Goal: Task Accomplishment & Management: Use online tool/utility

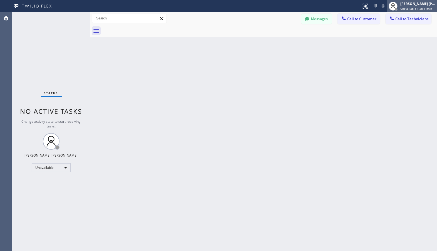
click at [394, 12] on div at bounding box center [393, 6] width 12 height 12
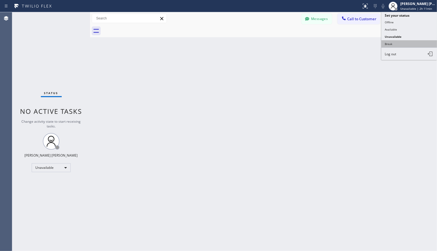
click at [394, 43] on button "Break" at bounding box center [410, 43] width 56 height 7
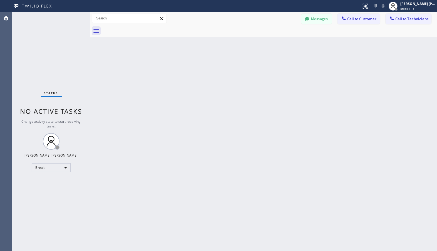
click at [394, 43] on div "Back to Dashboard Change Sender ID Customers Technicians Select a contact Outbo…" at bounding box center [263, 131] width 347 height 239
click at [354, 125] on div "Back to Dashboard Change Sender ID Customers Technicians Select a contact Outbo…" at bounding box center [263, 131] width 347 height 239
click at [285, 45] on div "Back to Dashboard Change Sender ID Customers Technicians Select a contact Outbo…" at bounding box center [263, 131] width 347 height 239
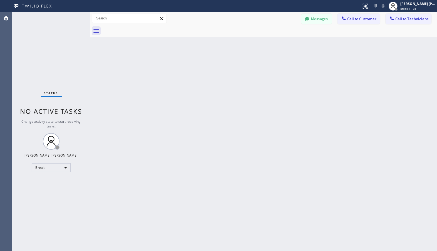
click at [285, 45] on div "Back to Dashboard Change Sender ID Customers Technicians Select a contact Outbo…" at bounding box center [263, 131] width 347 height 239
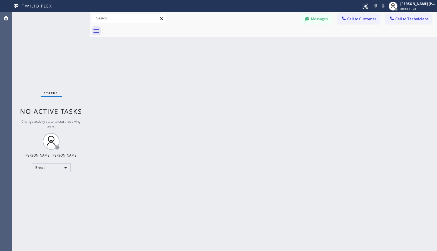
click at [285, 45] on div "Back to Dashboard Change Sender ID Customers Technicians Select a contact Outbo…" at bounding box center [263, 131] width 347 height 239
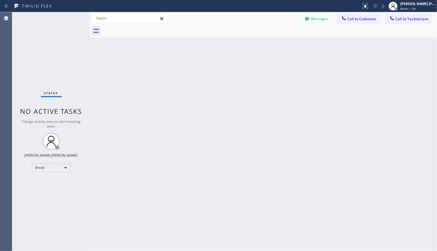
click at [285, 45] on div "Back to Dashboard Change Sender ID Customers Technicians Select a contact Outbo…" at bounding box center [263, 131] width 347 height 239
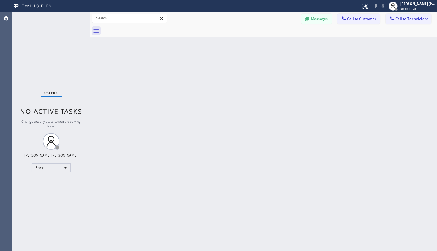
click at [285, 45] on div "Back to Dashboard Change Sender ID Customers Technicians Select a contact Outbo…" at bounding box center [263, 131] width 347 height 239
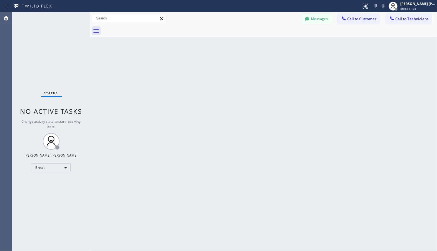
click at [285, 45] on div "Back to Dashboard Change Sender ID Customers Technicians Select a contact Outbo…" at bounding box center [263, 131] width 347 height 239
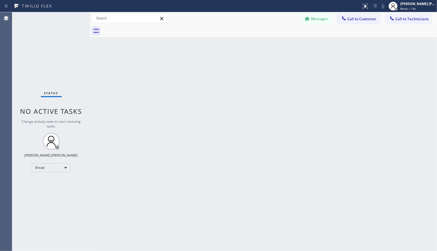
click at [285, 45] on div "Back to Dashboard Change Sender ID Customers Technicians Select a contact Outbo…" at bounding box center [263, 131] width 347 height 239
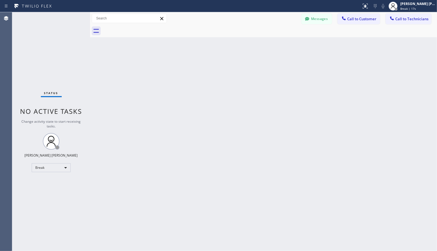
click at [285, 45] on div "Back to Dashboard Change Sender ID Customers Technicians Select a contact Outbo…" at bounding box center [263, 131] width 347 height 239
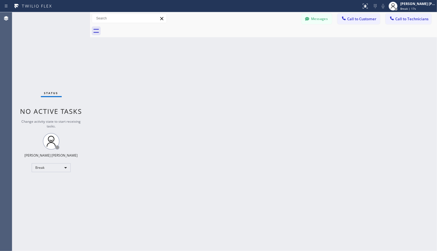
click at [285, 45] on div "Back to Dashboard Change Sender ID Customers Technicians Select a contact Outbo…" at bounding box center [263, 131] width 347 height 239
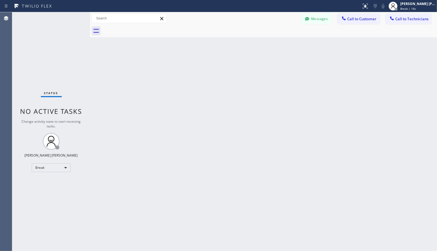
click at [285, 45] on div "Back to Dashboard Change Sender ID Customers Technicians Select a contact Outbo…" at bounding box center [263, 131] width 347 height 239
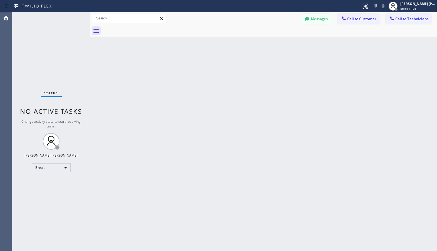
click at [285, 45] on div "Back to Dashboard Change Sender ID Customers Technicians Select a contact Outbo…" at bounding box center [263, 131] width 347 height 239
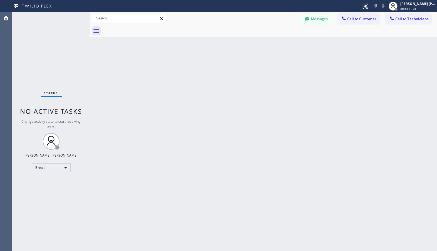
click at [285, 45] on div "Back to Dashboard Change Sender ID Customers Technicians Select a contact Outbo…" at bounding box center [263, 131] width 347 height 239
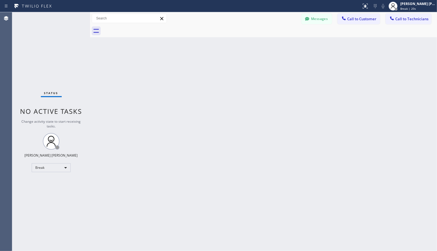
click at [285, 45] on div "Back to Dashboard Change Sender ID Customers Technicians Select a contact Outbo…" at bounding box center [263, 131] width 347 height 239
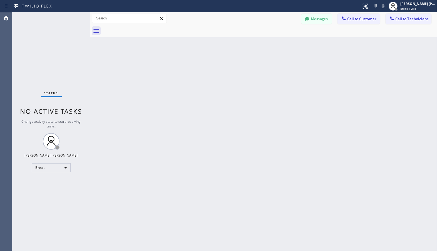
click at [285, 45] on div "Back to Dashboard Change Sender ID Customers Technicians Select a contact Outbo…" at bounding box center [263, 131] width 347 height 239
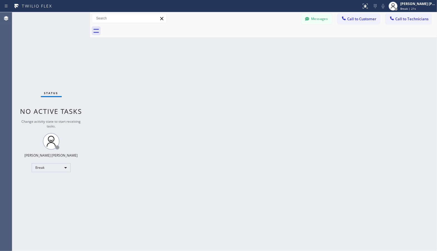
click at [285, 45] on div "Back to Dashboard Change Sender ID Customers Technicians Select a contact Outbo…" at bounding box center [263, 131] width 347 height 239
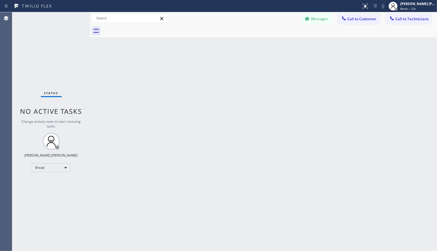
click at [285, 45] on div "Back to Dashboard Change Sender ID Customers Technicians Select a contact Outbo…" at bounding box center [263, 131] width 347 height 239
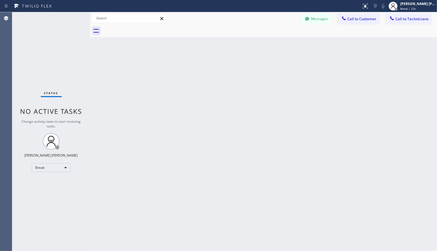
click at [285, 45] on div "Back to Dashboard Change Sender ID Customers Technicians Select a contact Outbo…" at bounding box center [263, 131] width 347 height 239
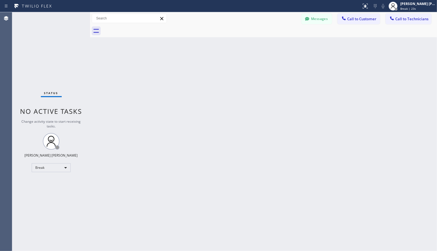
click at [285, 45] on div "Back to Dashboard Change Sender ID Customers Technicians Select a contact Outbo…" at bounding box center [263, 131] width 347 height 239
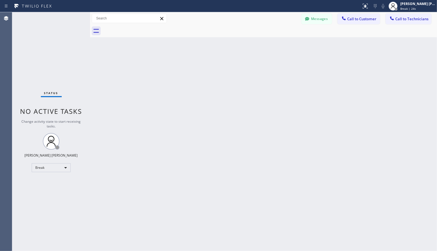
click at [285, 45] on div "Back to Dashboard Change Sender ID Customers Technicians Select a contact Outbo…" at bounding box center [263, 131] width 347 height 239
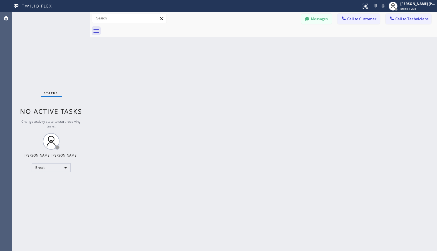
click at [285, 45] on div "Back to Dashboard Change Sender ID Customers Technicians Select a contact Outbo…" at bounding box center [263, 131] width 347 height 239
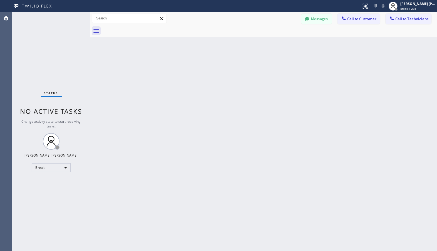
click at [285, 45] on div "Back to Dashboard Change Sender ID Customers Technicians Select a contact Outbo…" at bounding box center [263, 131] width 347 height 239
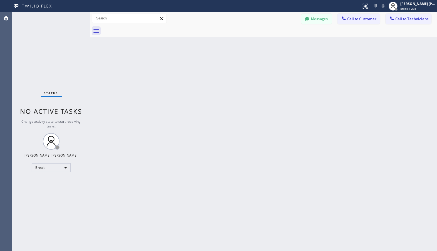
click at [285, 45] on div "Back to Dashboard Change Sender ID Customers Technicians Select a contact Outbo…" at bounding box center [263, 131] width 347 height 239
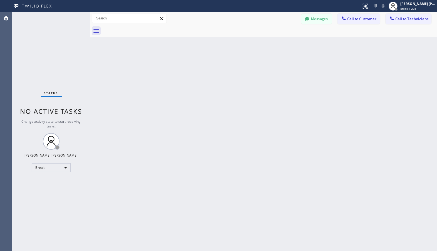
click at [285, 45] on div "Back to Dashboard Change Sender ID Customers Technicians Select a contact Outbo…" at bounding box center [263, 131] width 347 height 239
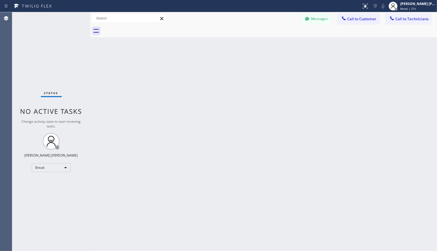
click at [285, 45] on div "Back to Dashboard Change Sender ID Customers Technicians Select a contact Outbo…" at bounding box center [263, 131] width 347 height 239
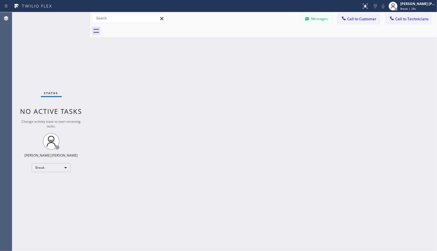
click at [285, 45] on div "Back to Dashboard Change Sender ID Customers Technicians Select a contact Outbo…" at bounding box center [263, 131] width 347 height 239
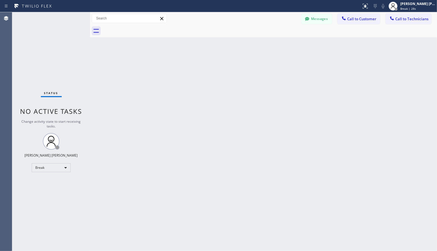
click at [285, 45] on div "Back to Dashboard Change Sender ID Customers Technicians Select a contact Outbo…" at bounding box center [263, 131] width 347 height 239
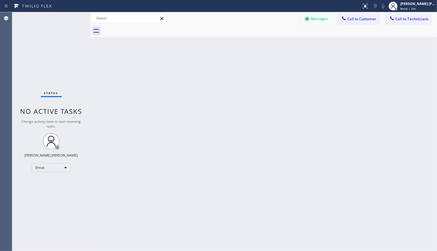
click at [285, 45] on div "Back to Dashboard Change Sender ID Customers Technicians Select a contact Outbo…" at bounding box center [263, 131] width 347 height 239
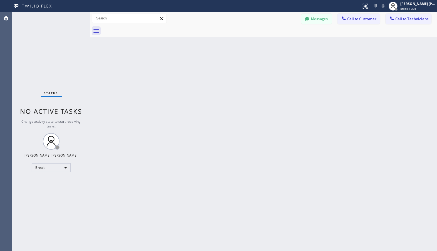
click at [285, 45] on div "Back to Dashboard Change Sender ID Customers Technicians Select a contact Outbo…" at bounding box center [263, 131] width 347 height 239
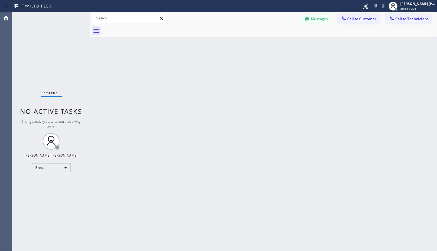
click at [285, 45] on div "Back to Dashboard Change Sender ID Customers Technicians Select a contact Outbo…" at bounding box center [263, 131] width 347 height 239
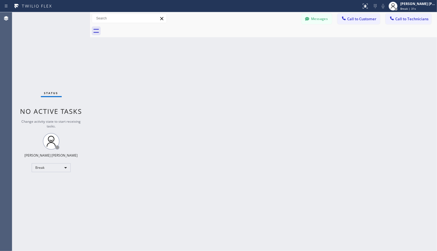
click at [285, 45] on div "Back to Dashboard Change Sender ID Customers Technicians Select a contact Outbo…" at bounding box center [263, 131] width 347 height 239
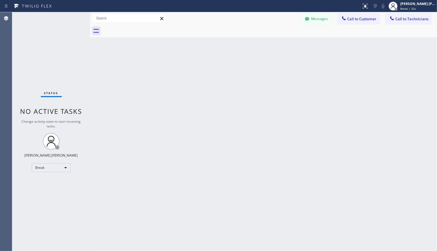
click at [285, 45] on div "Back to Dashboard Change Sender ID Customers Technicians Select a contact Outbo…" at bounding box center [263, 131] width 347 height 239
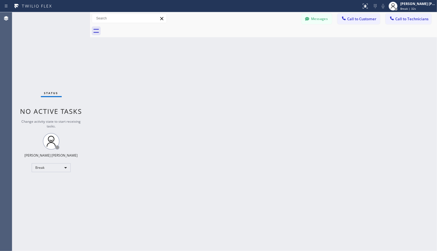
click at [285, 45] on div "Back to Dashboard Change Sender ID Customers Technicians Select a contact Outbo…" at bounding box center [263, 131] width 347 height 239
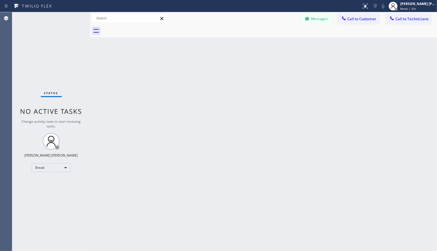
click at [285, 45] on div "Back to Dashboard Change Sender ID Customers Technicians Select a contact Outbo…" at bounding box center [263, 131] width 347 height 239
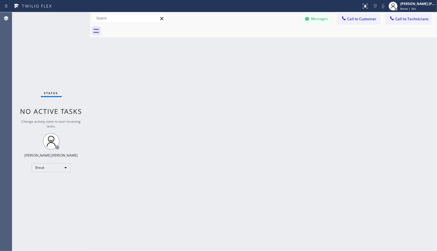
click at [285, 45] on div "Back to Dashboard Change Sender ID Customers Technicians Select a contact Outbo…" at bounding box center [263, 131] width 347 height 239
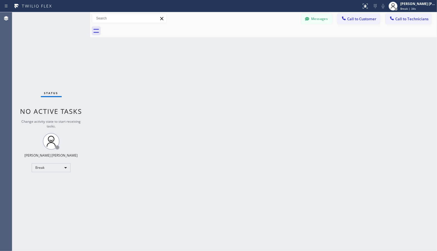
click at [285, 45] on div "Back to Dashboard Change Sender ID Customers Technicians Select a contact Outbo…" at bounding box center [263, 131] width 347 height 239
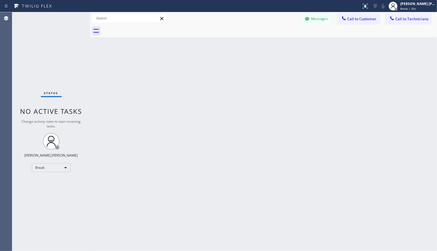
click at [285, 45] on div "Back to Dashboard Change Sender ID Customers Technicians Select a contact Outbo…" at bounding box center [263, 131] width 347 height 239
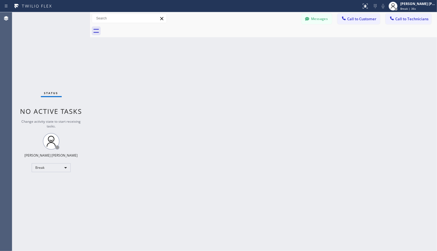
click at [285, 45] on div "Back to Dashboard Change Sender ID Customers Technicians Select a contact Outbo…" at bounding box center [263, 131] width 347 height 239
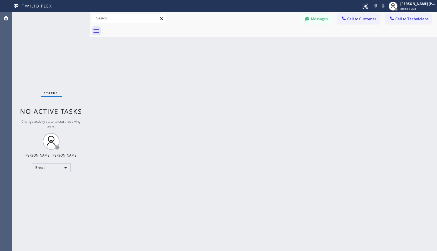
click at [285, 45] on div "Back to Dashboard Change Sender ID Customers Technicians Select a contact Outbo…" at bounding box center [263, 131] width 347 height 239
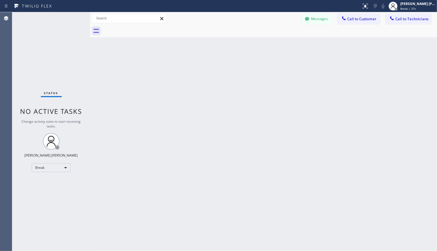
click at [285, 45] on div "Back to Dashboard Change Sender ID Customers Technicians Select a contact Outbo…" at bounding box center [263, 131] width 347 height 239
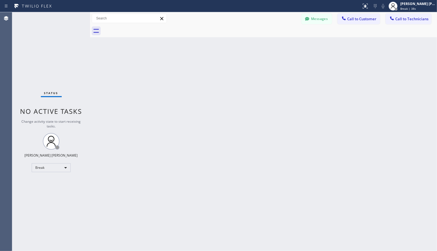
click at [285, 45] on div "Back to Dashboard Change Sender ID Customers Technicians Select a contact Outbo…" at bounding box center [263, 131] width 347 height 239
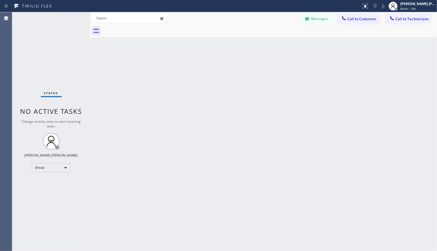
click at [285, 45] on div "Back to Dashboard Change Sender ID Customers Technicians Select a contact Outbo…" at bounding box center [263, 131] width 347 height 239
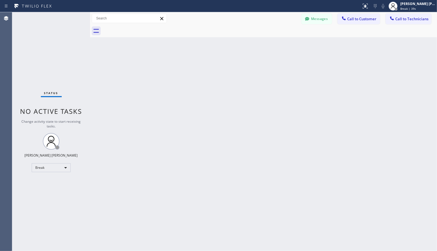
click at [285, 45] on div "Back to Dashboard Change Sender ID Customers Technicians Select a contact Outbo…" at bounding box center [263, 131] width 347 height 239
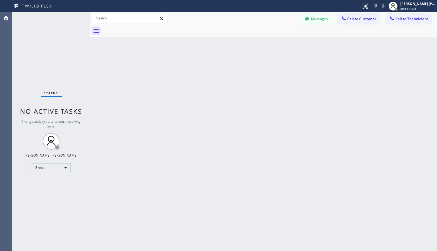
click at [285, 45] on div "Back to Dashboard Change Sender ID Customers Technicians Select a contact Outbo…" at bounding box center [263, 131] width 347 height 239
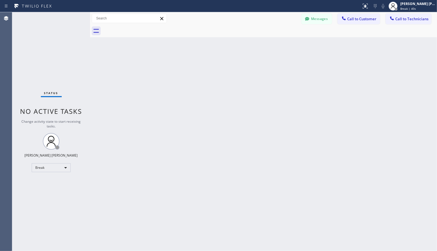
click at [285, 45] on div "Back to Dashboard Change Sender ID Customers Technicians Select a contact Outbo…" at bounding box center [263, 131] width 347 height 239
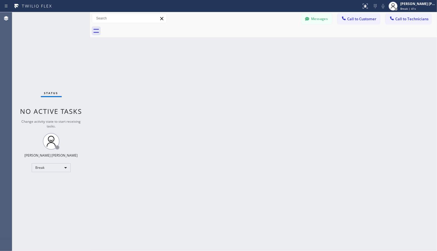
click at [285, 45] on div "Back to Dashboard Change Sender ID Customers Technicians Select a contact Outbo…" at bounding box center [263, 131] width 347 height 239
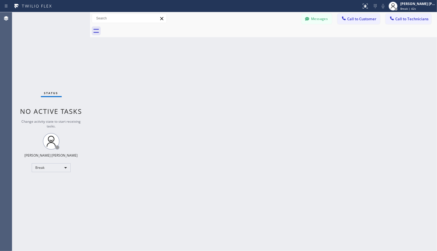
click at [285, 45] on div "Back to Dashboard Change Sender ID Customers Technicians Select a contact Outbo…" at bounding box center [263, 131] width 347 height 239
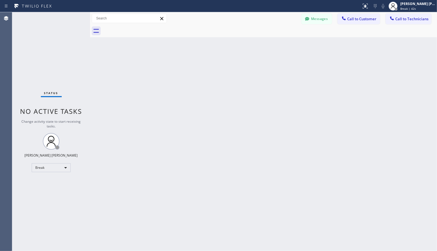
click at [285, 45] on div "Back to Dashboard Change Sender ID Customers Technicians Select a contact Outbo…" at bounding box center [263, 131] width 347 height 239
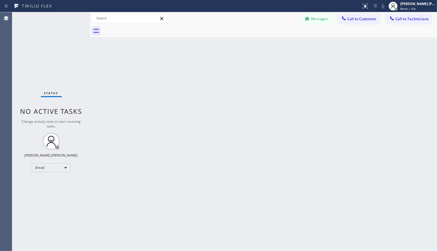
click at [285, 45] on div "Back to Dashboard Change Sender ID Customers Technicians Select a contact Outbo…" at bounding box center [263, 131] width 347 height 239
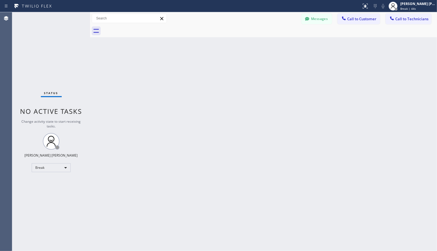
click at [285, 45] on div "Back to Dashboard Change Sender ID Customers Technicians Select a contact Outbo…" at bounding box center [263, 131] width 347 height 239
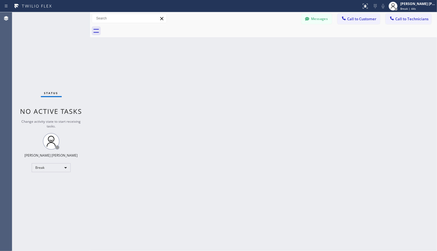
click at [285, 45] on div "Back to Dashboard Change Sender ID Customers Technicians Select a contact Outbo…" at bounding box center [263, 131] width 347 height 239
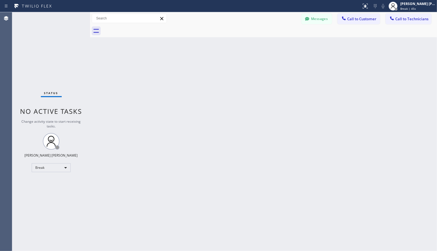
click at [285, 45] on div "Back to Dashboard Change Sender ID Customers Technicians Select a contact Outbo…" at bounding box center [263, 131] width 347 height 239
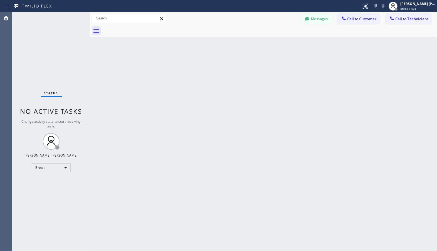
click at [285, 45] on div "Back to Dashboard Change Sender ID Customers Technicians Select a contact Outbo…" at bounding box center [263, 131] width 347 height 239
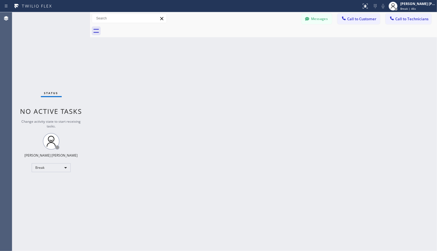
click at [285, 45] on div "Back to Dashboard Change Sender ID Customers Technicians Select a contact Outbo…" at bounding box center [263, 131] width 347 height 239
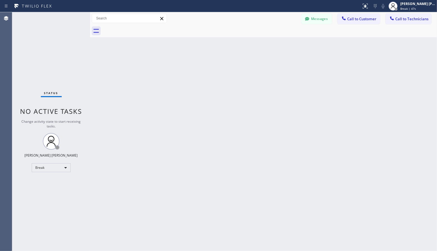
click at [285, 45] on div "Back to Dashboard Change Sender ID Customers Technicians Select a contact Outbo…" at bounding box center [263, 131] width 347 height 239
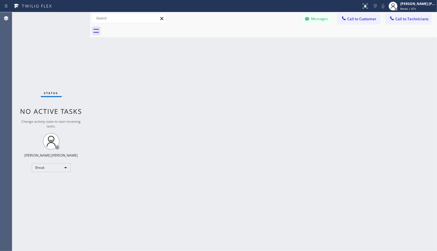
click at [285, 45] on div "Back to Dashboard Change Sender ID Customers Technicians Select a contact Outbo…" at bounding box center [263, 131] width 347 height 239
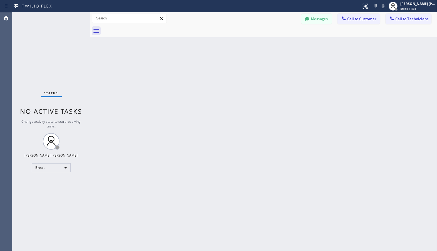
click at [285, 45] on div "Back to Dashboard Change Sender ID Customers Technicians Select a contact Outbo…" at bounding box center [263, 131] width 347 height 239
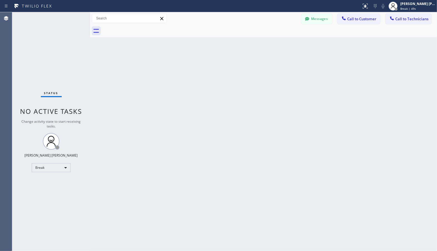
click at [285, 45] on div "Back to Dashboard Change Sender ID Customers Technicians Select a contact Outbo…" at bounding box center [263, 131] width 347 height 239
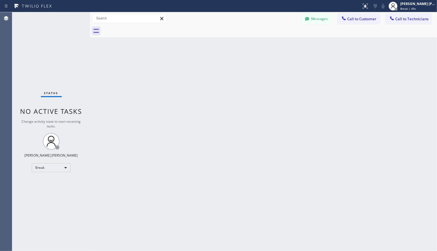
click at [285, 45] on div "Back to Dashboard Change Sender ID Customers Technicians Select a contact Outbo…" at bounding box center [263, 131] width 347 height 239
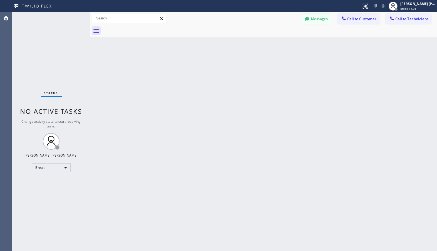
click at [285, 45] on div "Back to Dashboard Change Sender ID Customers Technicians Select a contact Outbo…" at bounding box center [263, 131] width 347 height 239
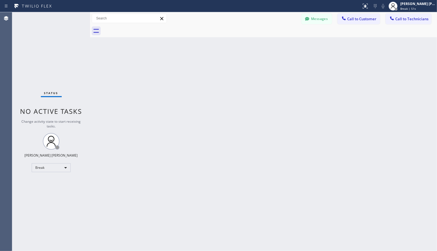
click at [285, 45] on div "Back to Dashboard Change Sender ID Customers Technicians Select a contact Outbo…" at bounding box center [263, 131] width 347 height 239
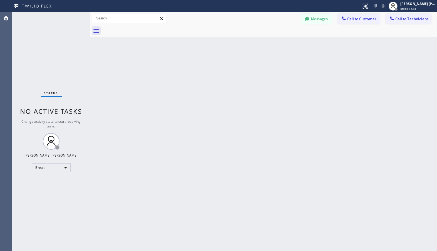
click at [285, 45] on div "Back to Dashboard Change Sender ID Customers Technicians Select a contact Outbo…" at bounding box center [263, 131] width 347 height 239
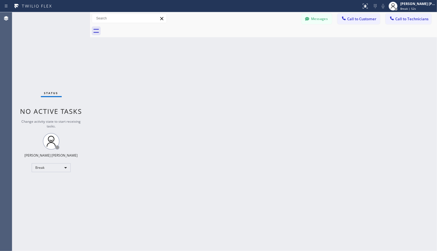
click at [285, 45] on div "Back to Dashboard Change Sender ID Customers Technicians Select a contact Outbo…" at bounding box center [263, 131] width 347 height 239
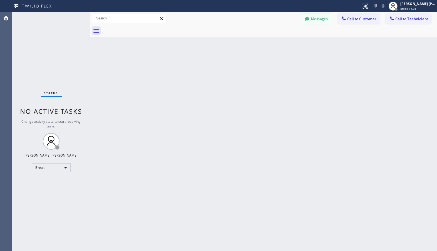
click at [285, 45] on div "Back to Dashboard Change Sender ID Customers Technicians Select a contact Outbo…" at bounding box center [263, 131] width 347 height 239
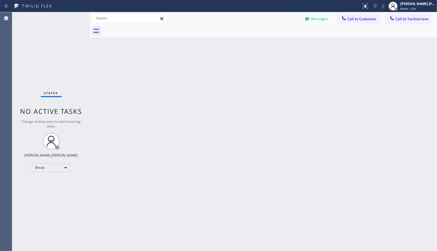
click at [285, 45] on div "Back to Dashboard Change Sender ID Customers Technicians Select a contact Outbo…" at bounding box center [263, 131] width 347 height 239
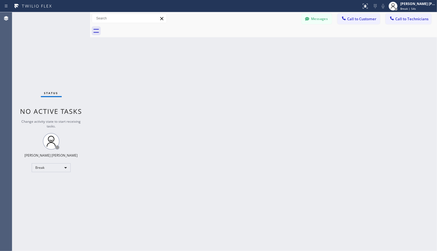
click at [285, 45] on div "Back to Dashboard Change Sender ID Customers Technicians Select a contact Outbo…" at bounding box center [263, 131] width 347 height 239
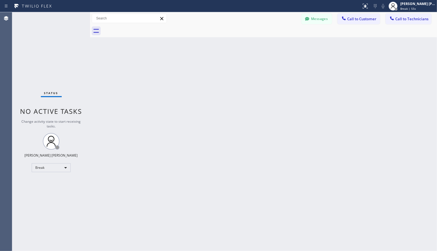
click at [285, 45] on div "Back to Dashboard Change Sender ID Customers Technicians Select a contact Outbo…" at bounding box center [263, 131] width 347 height 239
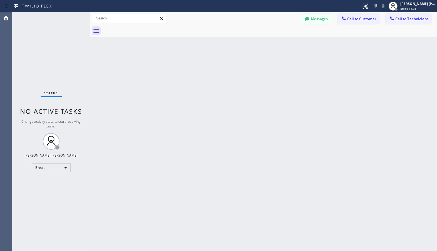
click at [285, 45] on div "Back to Dashboard Change Sender ID Customers Technicians Select a contact Outbo…" at bounding box center [263, 131] width 347 height 239
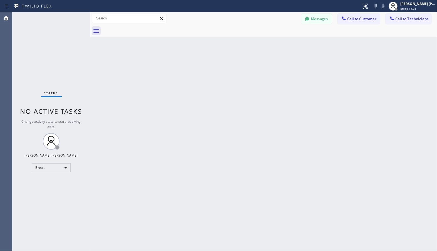
click at [285, 45] on div "Back to Dashboard Change Sender ID Customers Technicians Select a contact Outbo…" at bounding box center [263, 131] width 347 height 239
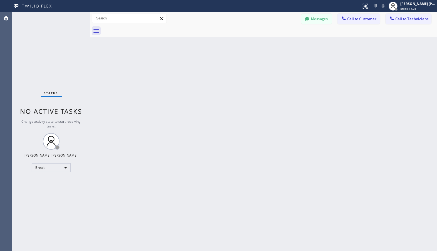
click at [285, 45] on div "Back to Dashboard Change Sender ID Customers Technicians Select a contact Outbo…" at bounding box center [263, 131] width 347 height 239
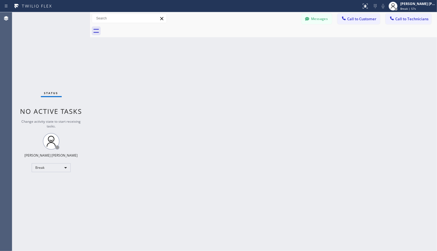
click at [285, 45] on div "Back to Dashboard Change Sender ID Customers Technicians Select a contact Outbo…" at bounding box center [263, 131] width 347 height 239
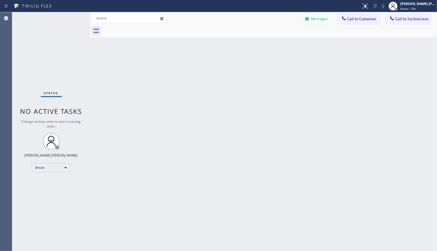
click at [285, 45] on div "Back to Dashboard Change Sender ID Customers Technicians Select a contact Outbo…" at bounding box center [263, 131] width 347 height 239
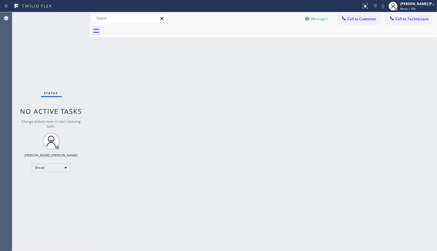
click at [285, 45] on div "Back to Dashboard Change Sender ID Customers Technicians Select a contact Outbo…" at bounding box center [263, 131] width 347 height 239
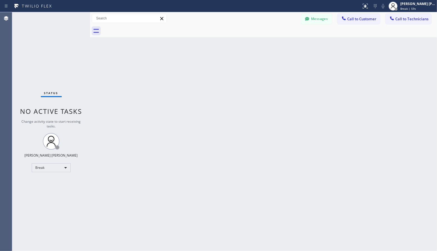
click at [285, 45] on div "Back to Dashboard Change Sender ID Customers Technicians Select a contact Outbo…" at bounding box center [263, 131] width 347 height 239
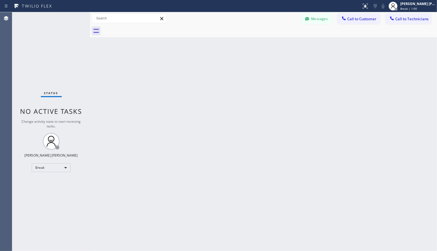
click at [285, 45] on div "Back to Dashboard Change Sender ID Customers Technicians Select a contact Outbo…" at bounding box center [263, 131] width 347 height 239
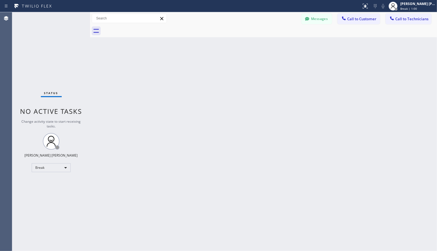
click at [285, 45] on div "Back to Dashboard Change Sender ID Customers Technicians Select a contact Outbo…" at bounding box center [263, 131] width 347 height 239
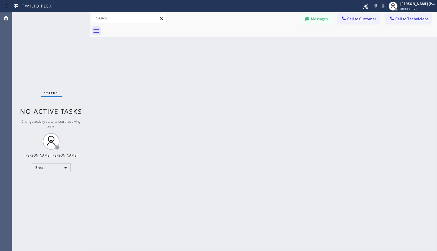
click at [285, 45] on div "Back to Dashboard Change Sender ID Customers Technicians Select a contact Outbo…" at bounding box center [263, 131] width 347 height 239
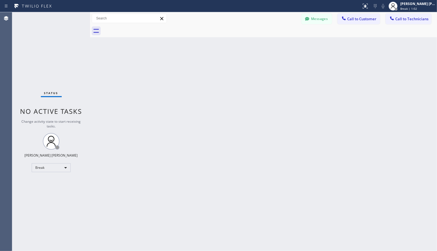
click at [285, 45] on div "Back to Dashboard Change Sender ID Customers Technicians Select a contact Outbo…" at bounding box center [263, 131] width 347 height 239
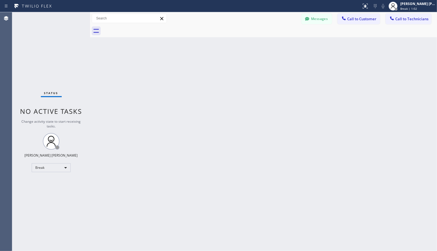
click at [285, 45] on div "Back to Dashboard Change Sender ID Customers Technicians Select a contact Outbo…" at bounding box center [263, 131] width 347 height 239
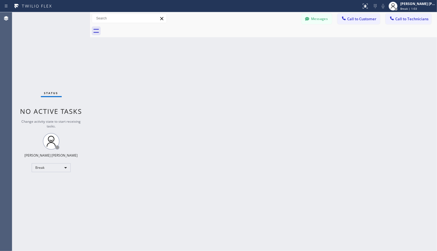
click at [285, 45] on div "Back to Dashboard Change Sender ID Customers Technicians Select a contact Outbo…" at bounding box center [263, 131] width 347 height 239
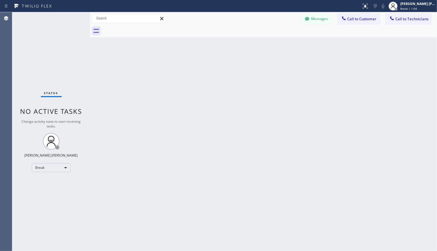
click at [285, 45] on div "Back to Dashboard Change Sender ID Customers Technicians Select a contact Outbo…" at bounding box center [263, 131] width 347 height 239
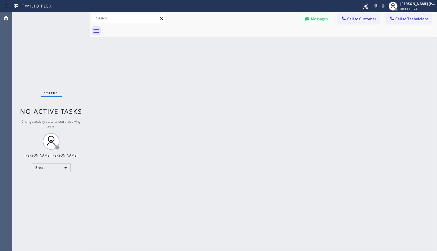
click at [285, 45] on div "Back to Dashboard Change Sender ID Customers Technicians Select a contact Outbo…" at bounding box center [263, 131] width 347 height 239
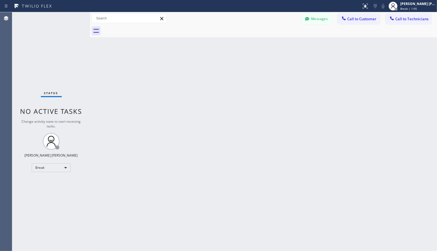
click at [285, 45] on div "Back to Dashboard Change Sender ID Customers Technicians Select a contact Outbo…" at bounding box center [263, 131] width 347 height 239
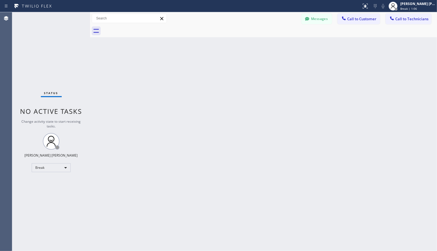
click at [285, 45] on div "Back to Dashboard Change Sender ID Customers Technicians Select a contact Outbo…" at bounding box center [263, 131] width 347 height 239
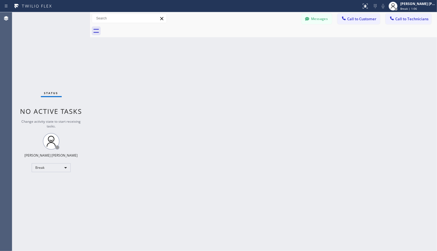
click at [285, 45] on div "Back to Dashboard Change Sender ID Customers Technicians Select a contact Outbo…" at bounding box center [263, 131] width 347 height 239
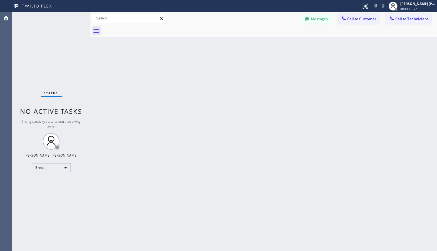
click at [285, 45] on div "Back to Dashboard Change Sender ID Customers Technicians Select a contact Outbo…" at bounding box center [263, 131] width 347 height 239
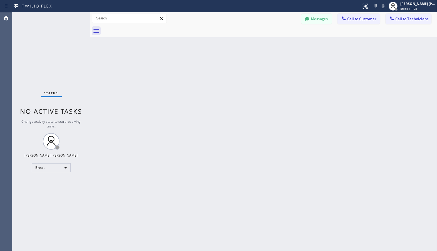
click at [285, 45] on div "Back to Dashboard Change Sender ID Customers Technicians Select a contact Outbo…" at bounding box center [263, 131] width 347 height 239
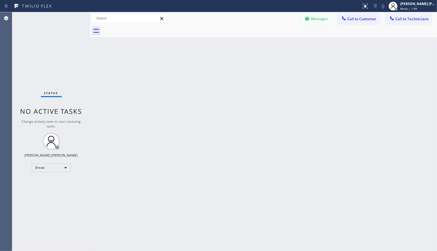
click at [285, 45] on div "Back to Dashboard Change Sender ID Customers Technicians Select a contact Outbo…" at bounding box center [263, 131] width 347 height 239
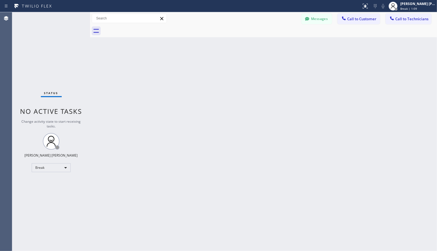
click at [285, 45] on div "Back to Dashboard Change Sender ID Customers Technicians Select a contact Outbo…" at bounding box center [263, 131] width 347 height 239
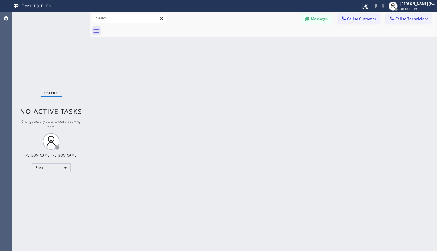
click at [285, 45] on div "Back to Dashboard Change Sender ID Customers Technicians Select a contact Outbo…" at bounding box center [263, 131] width 347 height 239
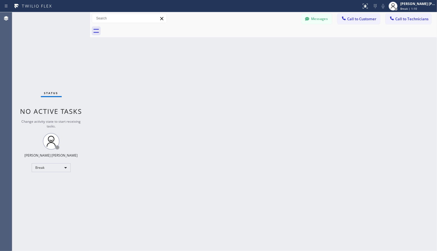
click at [285, 45] on div "Back to Dashboard Change Sender ID Customers Technicians Select a contact Outbo…" at bounding box center [263, 131] width 347 height 239
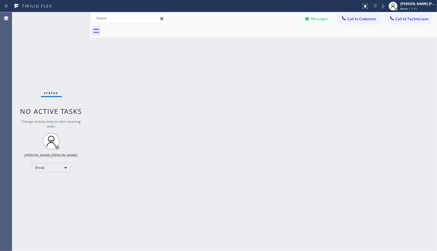
click at [285, 45] on div "Back to Dashboard Change Sender ID Customers Technicians Select a contact Outbo…" at bounding box center [263, 131] width 347 height 239
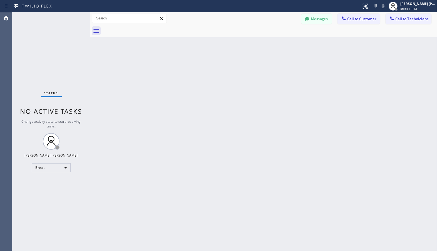
click at [285, 45] on div "Back to Dashboard Change Sender ID Customers Technicians Select a contact Outbo…" at bounding box center [263, 131] width 347 height 239
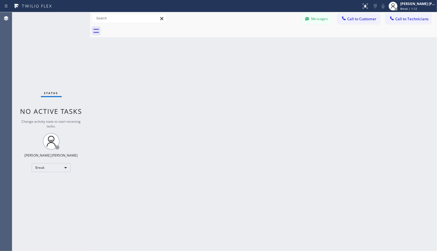
click at [285, 45] on div "Back to Dashboard Change Sender ID Customers Technicians Select a contact Outbo…" at bounding box center [263, 131] width 347 height 239
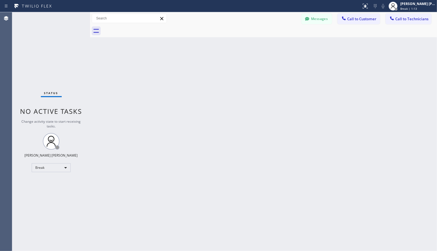
click at [285, 45] on div "Back to Dashboard Change Sender ID Customers Technicians Select a contact Outbo…" at bounding box center [263, 131] width 347 height 239
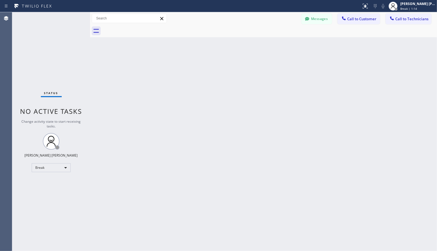
click at [285, 45] on div "Back to Dashboard Change Sender ID Customers Technicians Select a contact Outbo…" at bounding box center [263, 131] width 347 height 239
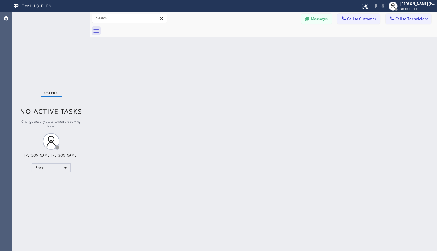
click at [285, 45] on div "Back to Dashboard Change Sender ID Customers Technicians Select a contact Outbo…" at bounding box center [263, 131] width 347 height 239
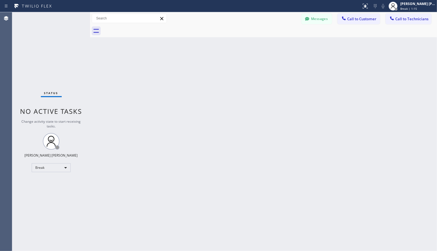
click at [285, 45] on div "Back to Dashboard Change Sender ID Customers Technicians Select a contact Outbo…" at bounding box center [263, 131] width 347 height 239
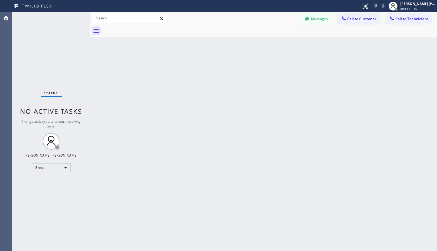
click at [285, 45] on div "Back to Dashboard Change Sender ID Customers Technicians Select a contact Outbo…" at bounding box center [263, 131] width 347 height 239
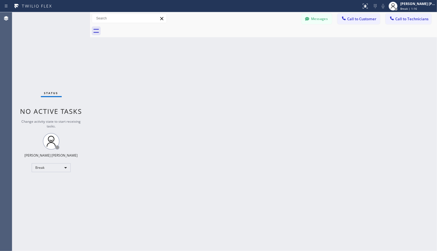
click at [285, 45] on div "Back to Dashboard Change Sender ID Customers Technicians Select a contact Outbo…" at bounding box center [263, 131] width 347 height 239
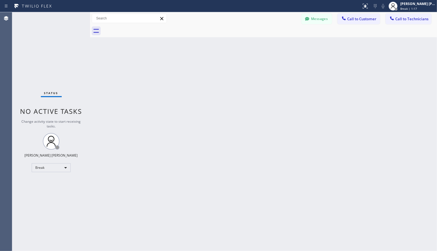
click at [285, 45] on div "Back to Dashboard Change Sender ID Customers Technicians Select a contact Outbo…" at bounding box center [263, 131] width 347 height 239
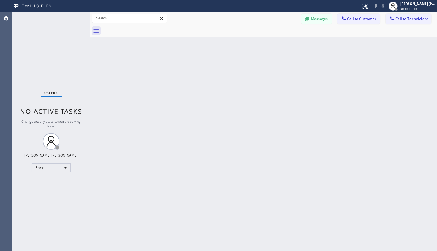
click at [285, 45] on div "Back to Dashboard Change Sender ID Customers Technicians Select a contact Outbo…" at bounding box center [263, 131] width 347 height 239
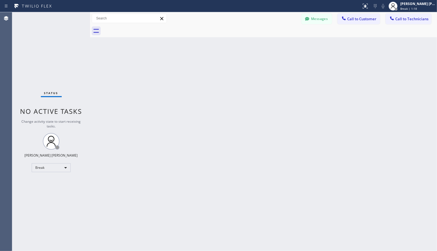
click at [285, 45] on div "Back to Dashboard Change Sender ID Customers Technicians Select a contact Outbo…" at bounding box center [263, 131] width 347 height 239
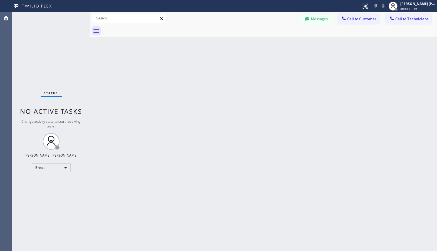
click at [285, 45] on div "Back to Dashboard Change Sender ID Customers Technicians Select a contact Outbo…" at bounding box center [263, 131] width 347 height 239
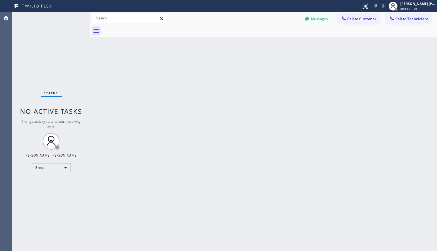
click at [285, 45] on div "Back to Dashboard Change Sender ID Customers Technicians Select a contact Outbo…" at bounding box center [263, 131] width 347 height 239
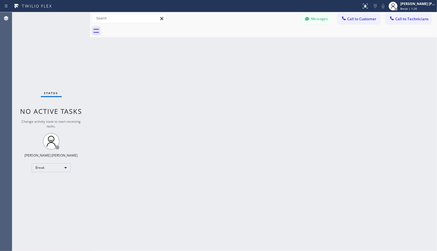
click at [285, 45] on div "Back to Dashboard Change Sender ID Customers Technicians Select a contact Outbo…" at bounding box center [263, 131] width 347 height 239
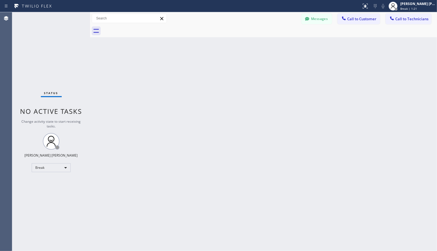
click at [285, 45] on div "Back to Dashboard Change Sender ID Customers Technicians Select a contact Outbo…" at bounding box center [263, 131] width 347 height 239
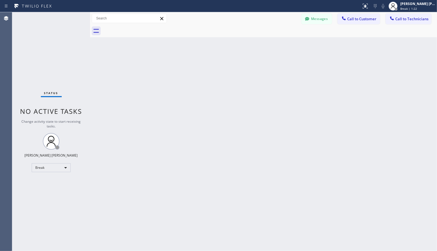
click at [285, 45] on div "Back to Dashboard Change Sender ID Customers Technicians Select a contact Outbo…" at bounding box center [263, 131] width 347 height 239
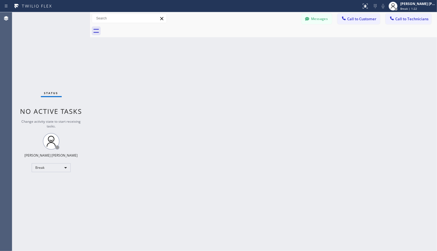
click at [285, 45] on div "Back to Dashboard Change Sender ID Customers Technicians Select a contact Outbo…" at bounding box center [263, 131] width 347 height 239
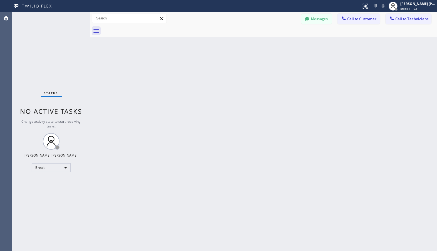
click at [285, 45] on div "Back to Dashboard Change Sender ID Customers Technicians Select a contact Outbo…" at bounding box center [263, 131] width 347 height 239
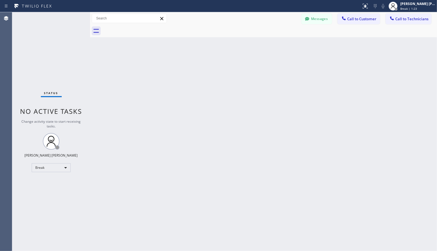
click at [285, 45] on div "Back to Dashboard Change Sender ID Customers Technicians Select a contact Outbo…" at bounding box center [263, 131] width 347 height 239
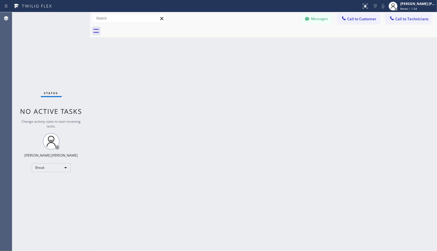
click at [285, 45] on div "Back to Dashboard Change Sender ID Customers Technicians Select a contact Outbo…" at bounding box center [263, 131] width 347 height 239
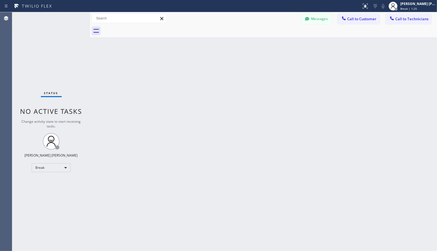
click at [285, 45] on div "Back to Dashboard Change Sender ID Customers Technicians Select a contact Outbo…" at bounding box center [263, 131] width 347 height 239
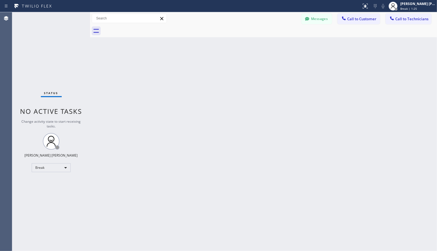
click at [285, 45] on div "Back to Dashboard Change Sender ID Customers Technicians Select a contact Outbo…" at bounding box center [263, 131] width 347 height 239
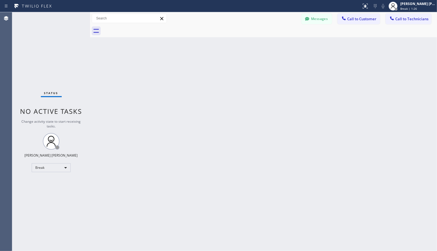
click at [285, 45] on div "Back to Dashboard Change Sender ID Customers Technicians Select a contact Outbo…" at bounding box center [263, 131] width 347 height 239
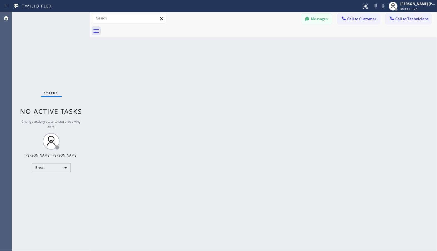
click at [285, 45] on div "Back to Dashboard Change Sender ID Customers Technicians Select a contact Outbo…" at bounding box center [263, 131] width 347 height 239
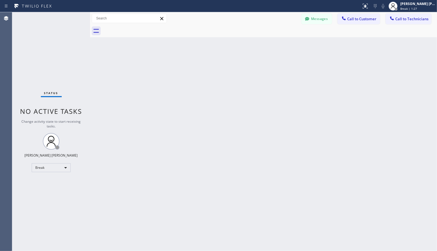
click at [285, 45] on div "Back to Dashboard Change Sender ID Customers Technicians Select a contact Outbo…" at bounding box center [263, 131] width 347 height 239
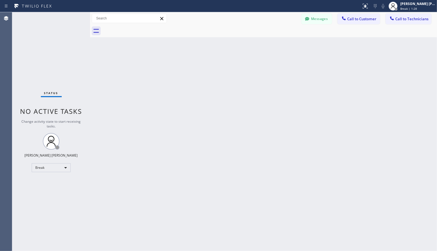
click at [285, 45] on div "Back to Dashboard Change Sender ID Customers Technicians Select a contact Outbo…" at bounding box center [263, 131] width 347 height 239
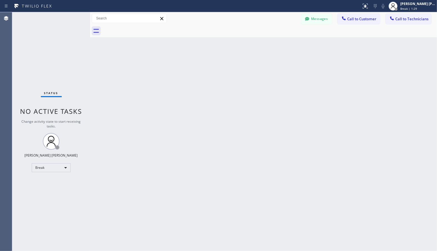
click at [285, 45] on div "Back to Dashboard Change Sender ID Customers Technicians Select a contact Outbo…" at bounding box center [263, 131] width 347 height 239
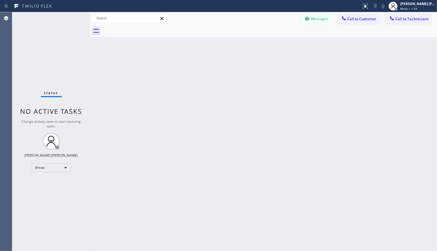
click at [285, 45] on div "Back to Dashboard Change Sender ID Customers Technicians Select a contact Outbo…" at bounding box center [263, 131] width 347 height 239
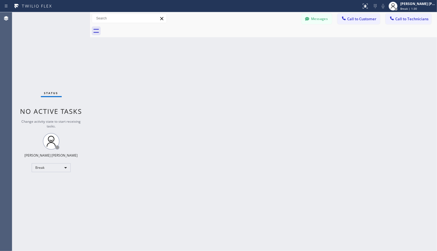
click at [285, 45] on div "Back to Dashboard Change Sender ID Customers Technicians Select a contact Outbo…" at bounding box center [263, 131] width 347 height 239
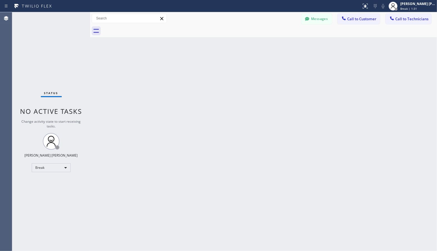
click at [285, 45] on div "Back to Dashboard Change Sender ID Customers Technicians Select a contact Outbo…" at bounding box center [263, 131] width 347 height 239
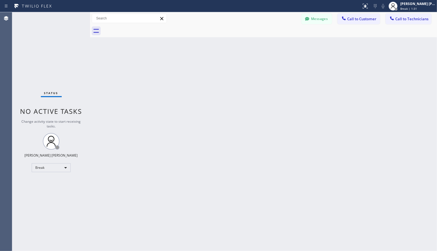
click at [285, 45] on div "Back to Dashboard Change Sender ID Customers Technicians Select a contact Outbo…" at bounding box center [263, 131] width 347 height 239
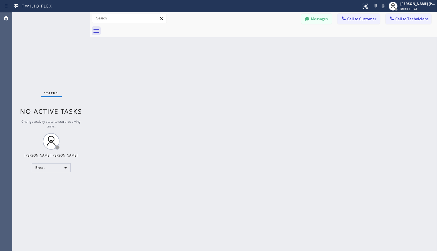
click at [285, 45] on div "Back to Dashboard Change Sender ID Customers Technicians Select a contact Outbo…" at bounding box center [263, 131] width 347 height 239
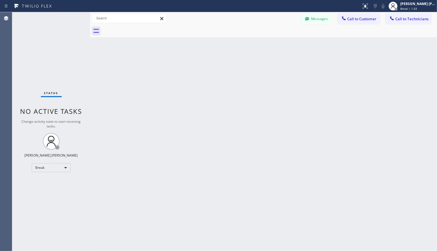
click at [285, 45] on div "Back to Dashboard Change Sender ID Customers Technicians Select a contact Outbo…" at bounding box center [263, 131] width 347 height 239
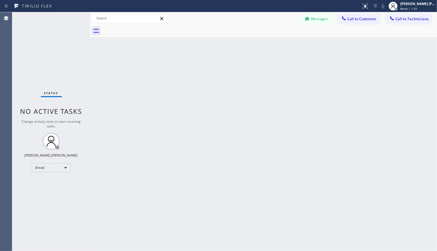
click at [285, 45] on div "Back to Dashboard Change Sender ID Customers Technicians Select a contact Outbo…" at bounding box center [263, 131] width 347 height 239
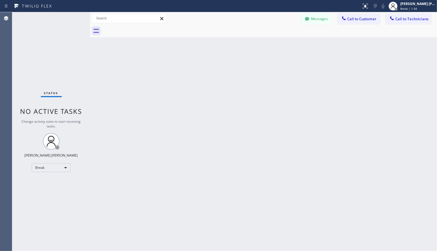
click at [285, 45] on div "Back to Dashboard Change Sender ID Customers Technicians Select a contact Outbo…" at bounding box center [263, 131] width 347 height 239
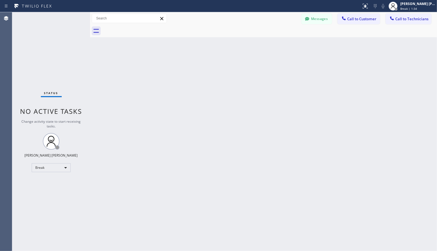
click at [285, 45] on div "Back to Dashboard Change Sender ID Customers Technicians Select a contact Outbo…" at bounding box center [263, 131] width 347 height 239
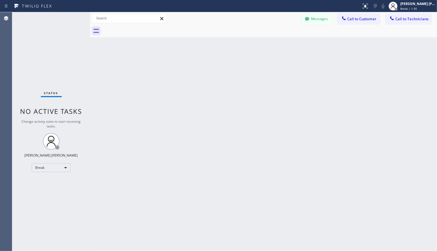
click at [285, 45] on div "Back to Dashboard Change Sender ID Customers Technicians Select a contact Outbo…" at bounding box center [263, 131] width 347 height 239
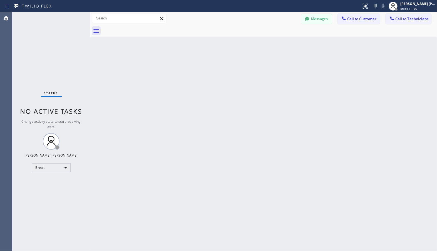
click at [285, 45] on div "Back to Dashboard Change Sender ID Customers Technicians Select a contact Outbo…" at bounding box center [263, 131] width 347 height 239
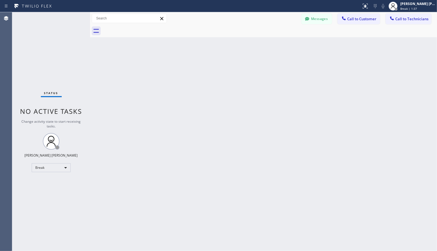
click at [285, 45] on div "Back to Dashboard Change Sender ID Customers Technicians Select a contact Outbo…" at bounding box center [263, 131] width 347 height 239
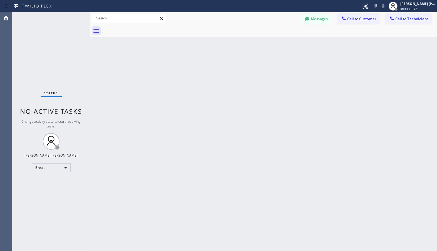
click at [285, 45] on div "Back to Dashboard Change Sender ID Customers Technicians Select a contact Outbo…" at bounding box center [263, 131] width 347 height 239
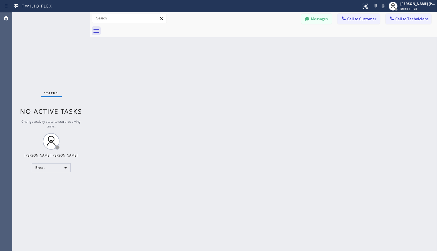
click at [285, 45] on div "Back to Dashboard Change Sender ID Customers Technicians Select a contact Outbo…" at bounding box center [263, 131] width 347 height 239
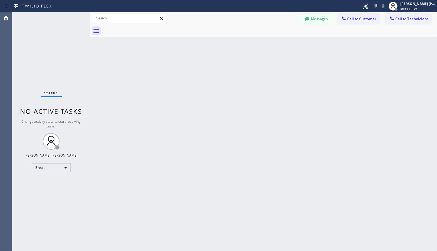
click at [285, 45] on div "Back to Dashboard Change Sender ID Customers Technicians Select a contact Outbo…" at bounding box center [263, 131] width 347 height 239
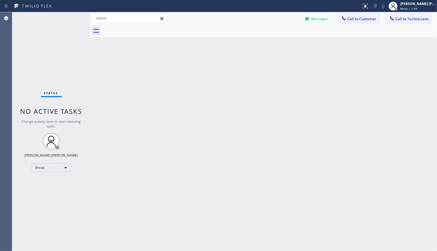
click at [285, 45] on div "Back to Dashboard Change Sender ID Customers Technicians Select a contact Outbo…" at bounding box center [263, 131] width 347 height 239
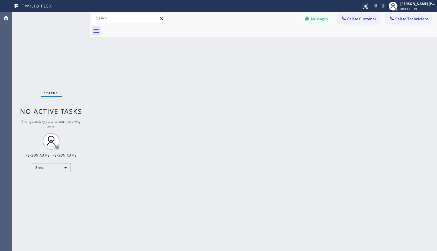
click at [285, 45] on div "Back to Dashboard Change Sender ID Customers Technicians Select a contact Outbo…" at bounding box center [263, 131] width 347 height 239
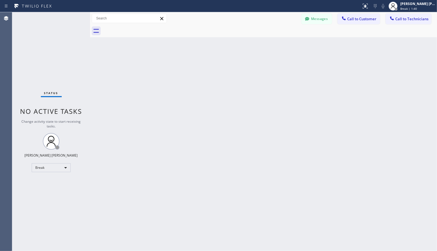
click at [285, 45] on div "Back to Dashboard Change Sender ID Customers Technicians Select a contact Outbo…" at bounding box center [263, 131] width 347 height 239
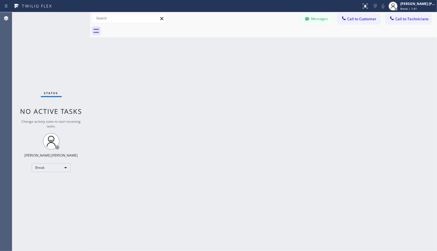
click at [285, 45] on div "Back to Dashboard Change Sender ID Customers Technicians Select a contact Outbo…" at bounding box center [263, 131] width 347 height 239
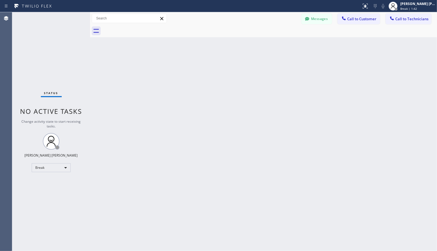
click at [285, 45] on div "Back to Dashboard Change Sender ID Customers Technicians Select a contact Outbo…" at bounding box center [263, 131] width 347 height 239
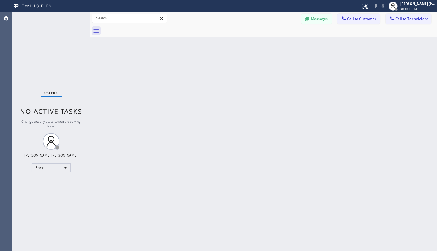
click at [285, 45] on div "Back to Dashboard Change Sender ID Customers Technicians Select a contact Outbo…" at bounding box center [263, 131] width 347 height 239
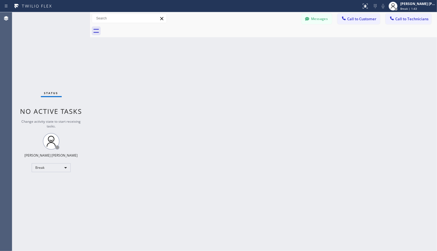
click at [285, 45] on div "Back to Dashboard Change Sender ID Customers Technicians Select a contact Outbo…" at bounding box center [263, 131] width 347 height 239
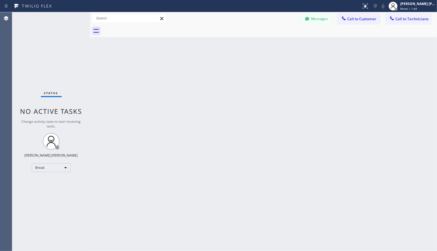
click at [285, 45] on div "Back to Dashboard Change Sender ID Customers Technicians Select a contact Outbo…" at bounding box center [263, 131] width 347 height 239
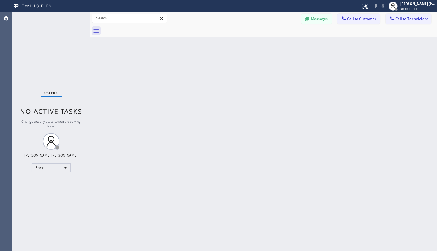
click at [285, 45] on div "Back to Dashboard Change Sender ID Customers Technicians Select a contact Outbo…" at bounding box center [263, 131] width 347 height 239
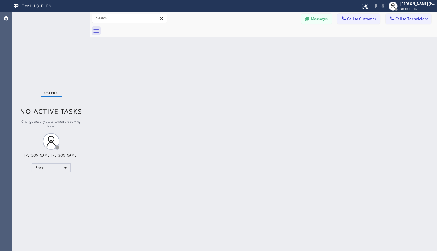
click at [285, 45] on div "Back to Dashboard Change Sender ID Customers Technicians Select a contact Outbo…" at bounding box center [263, 131] width 347 height 239
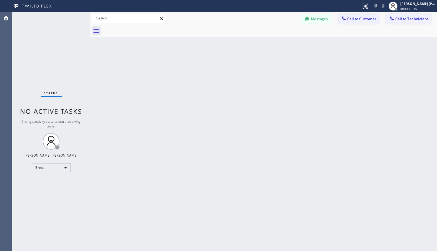
click at [285, 45] on div "Back to Dashboard Change Sender ID Customers Technicians Select a contact Outbo…" at bounding box center [263, 131] width 347 height 239
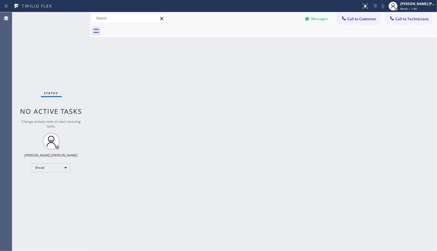
click at [285, 45] on div "Back to Dashboard Change Sender ID Customers Technicians Select a contact Outbo…" at bounding box center [263, 131] width 347 height 239
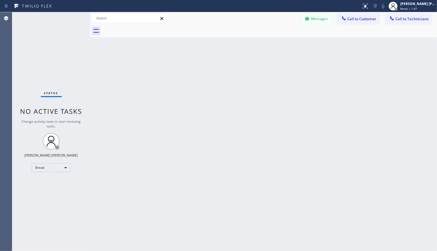
click at [285, 45] on div "Back to Dashboard Change Sender ID Customers Technicians Select a contact Outbo…" at bounding box center [263, 131] width 347 height 239
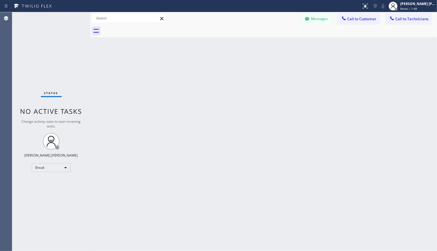
click at [285, 45] on div "Back to Dashboard Change Sender ID Customers Technicians Select a contact Outbo…" at bounding box center [263, 131] width 347 height 239
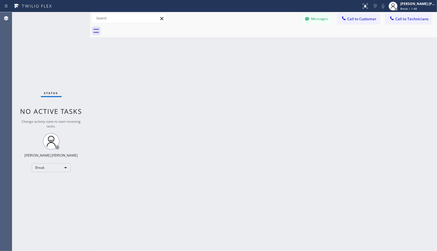
click at [285, 45] on div "Back to Dashboard Change Sender ID Customers Technicians Select a contact Outbo…" at bounding box center [263, 131] width 347 height 239
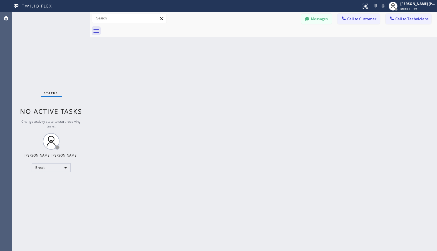
click at [285, 45] on div "Back to Dashboard Change Sender ID Customers Technicians Select a contact Outbo…" at bounding box center [263, 131] width 347 height 239
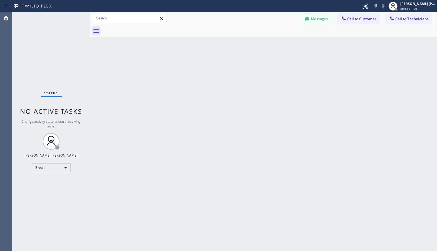
click at [285, 45] on div "Back to Dashboard Change Sender ID Customers Technicians Select a contact Outbo…" at bounding box center [263, 131] width 347 height 239
click
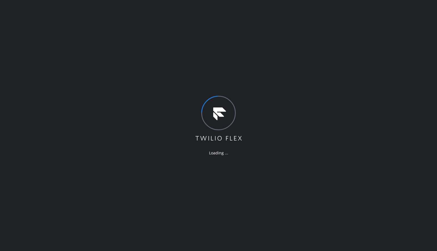
click at [415, 43] on div "Loading ..." at bounding box center [218, 125] width 437 height 251
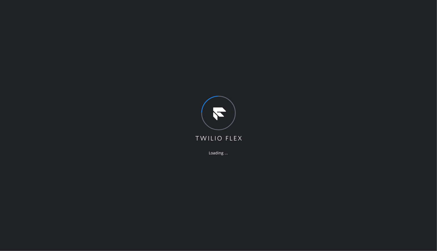
click at [415, 43] on div "Loading ..." at bounding box center [218, 125] width 437 height 251
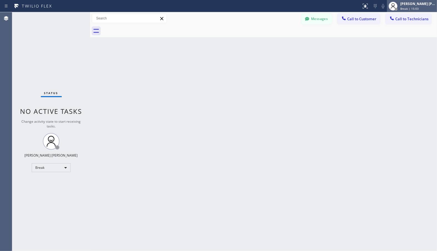
click at [399, 8] on div at bounding box center [393, 6] width 12 height 12
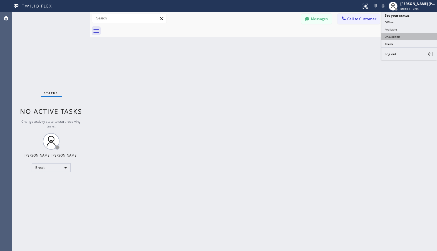
click at [408, 38] on button "Unavailable" at bounding box center [410, 36] width 56 height 7
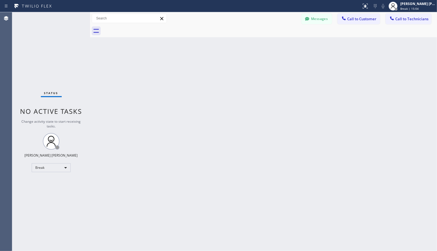
click at [252, 93] on div "Back to Dashboard Change Sender ID Customers Technicians Select a contact Outbo…" at bounding box center [263, 131] width 347 height 239
click at [283, 39] on div "Back to Dashboard Change Sender ID Customers Technicians Select a contact Outbo…" at bounding box center [263, 131] width 347 height 239
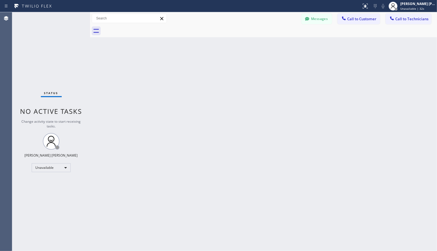
click at [283, 39] on div "Back to Dashboard Change Sender ID Customers Technicians Select a contact Outbo…" at bounding box center [263, 131] width 347 height 239
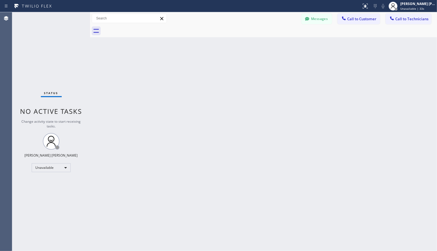
click at [283, 39] on div "Back to Dashboard Change Sender ID Customers Technicians Select a contact Outbo…" at bounding box center [263, 131] width 347 height 239
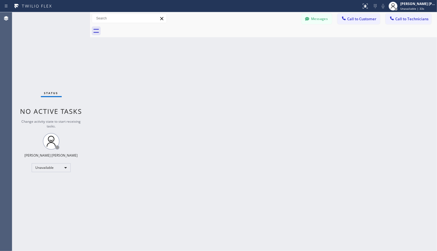
click at [283, 39] on div "Back to Dashboard Change Sender ID Customers Technicians Select a contact Outbo…" at bounding box center [263, 131] width 347 height 239
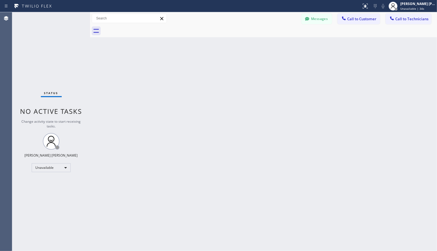
click at [283, 39] on div "Back to Dashboard Change Sender ID Customers Technicians Select a contact Outbo…" at bounding box center [263, 131] width 347 height 239
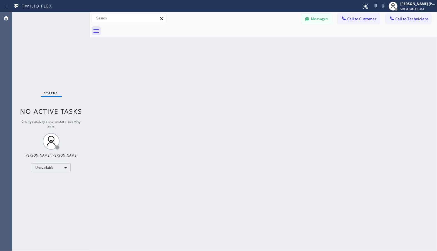
click at [283, 39] on div "Back to Dashboard Change Sender ID Customers Technicians Select a contact Outbo…" at bounding box center [263, 131] width 347 height 239
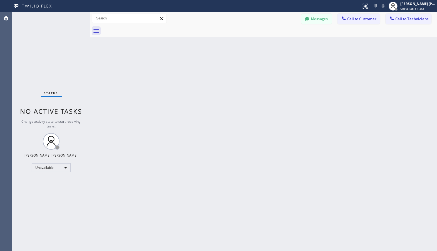
click at [283, 39] on div "Back to Dashboard Change Sender ID Customers Technicians Select a contact Outbo…" at bounding box center [263, 131] width 347 height 239
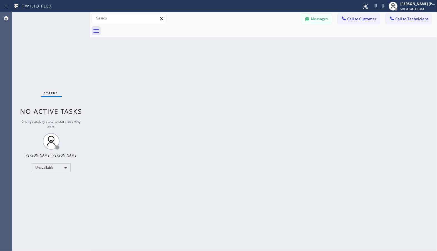
click at [283, 39] on div "Back to Dashboard Change Sender ID Customers Technicians Select a contact Outbo…" at bounding box center [263, 131] width 347 height 239
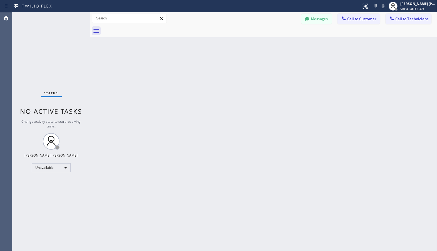
click at [283, 39] on div "Back to Dashboard Change Sender ID Customers Technicians Select a contact Outbo…" at bounding box center [263, 131] width 347 height 239
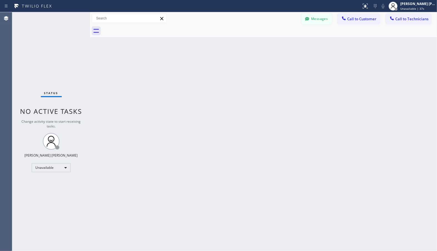
click at [283, 39] on div "Back to Dashboard Change Sender ID Customers Technicians Select a contact Outbo…" at bounding box center [263, 131] width 347 height 239
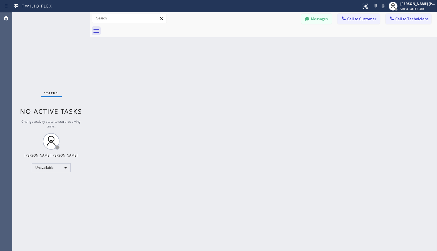
click at [283, 39] on div "Back to Dashboard Change Sender ID Customers Technicians Select a contact Outbo…" at bounding box center [263, 131] width 347 height 239
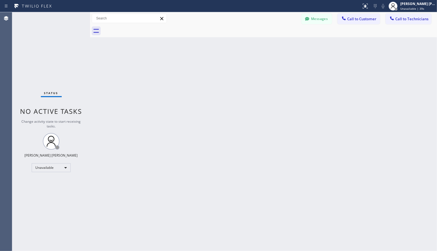
click at [283, 39] on div "Back to Dashboard Change Sender ID Customers Technicians Select a contact Outbo…" at bounding box center [263, 131] width 347 height 239
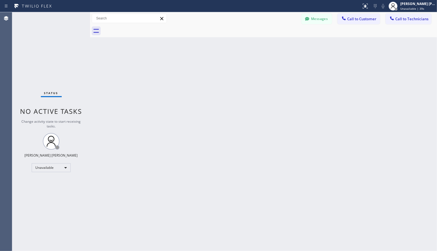
click at [283, 39] on div "Back to Dashboard Change Sender ID Customers Technicians Select a contact Outbo…" at bounding box center [263, 131] width 347 height 239
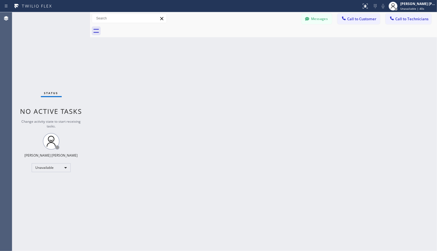
click at [283, 39] on div "Back to Dashboard Change Sender ID Customers Technicians Select a contact Outbo…" at bounding box center [263, 131] width 347 height 239
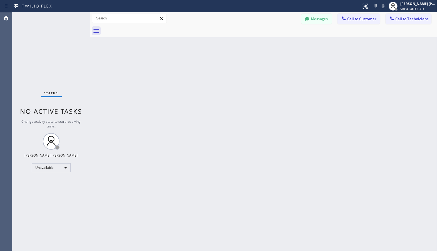
click at [283, 39] on div "Back to Dashboard Change Sender ID Customers Technicians Select a contact Outbo…" at bounding box center [263, 131] width 347 height 239
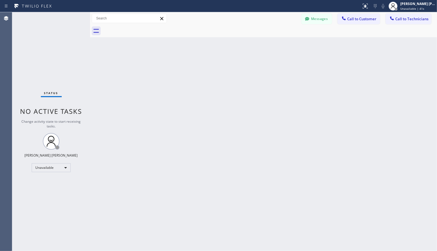
click at [283, 39] on div "Back to Dashboard Change Sender ID Customers Technicians Select a contact Outbo…" at bounding box center [263, 131] width 347 height 239
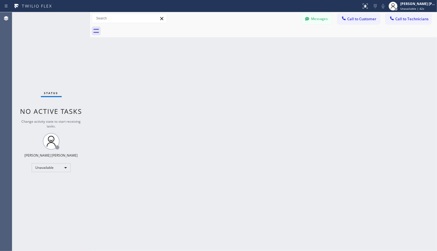
click at [283, 39] on div "Back to Dashboard Change Sender ID Customers Technicians Select a contact Outbo…" at bounding box center [263, 131] width 347 height 239
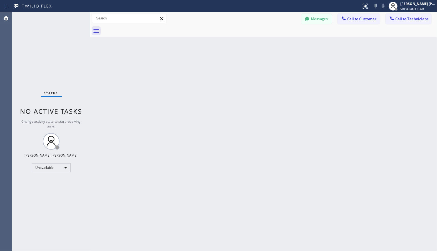
click at [283, 39] on div "Back to Dashboard Change Sender ID Customers Technicians Select a contact Outbo…" at bounding box center [263, 131] width 347 height 239
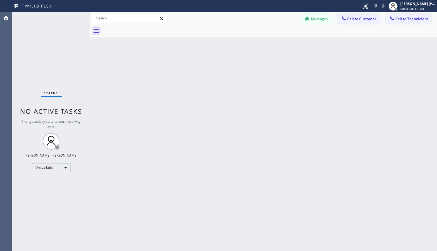
click at [283, 39] on div "Back to Dashboard Change Sender ID Customers Technicians Select a contact Outbo…" at bounding box center [263, 131] width 347 height 239
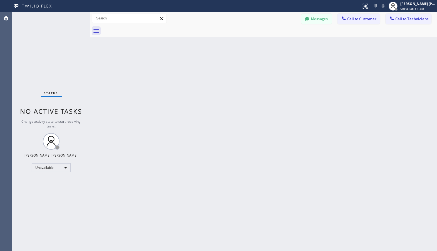
click at [283, 39] on div "Back to Dashboard Change Sender ID Customers Technicians Select a contact Outbo…" at bounding box center [263, 131] width 347 height 239
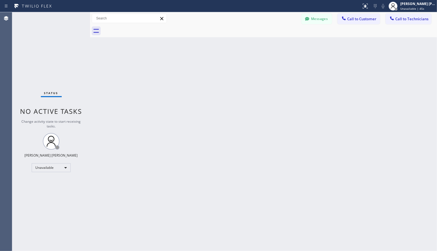
click at [283, 39] on div "Back to Dashboard Change Sender ID Customers Technicians Select a contact Outbo…" at bounding box center [263, 131] width 347 height 239
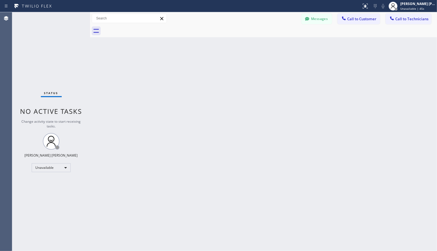
click at [283, 39] on div "Back to Dashboard Change Sender ID Customers Technicians Select a contact Outbo…" at bounding box center [263, 131] width 347 height 239
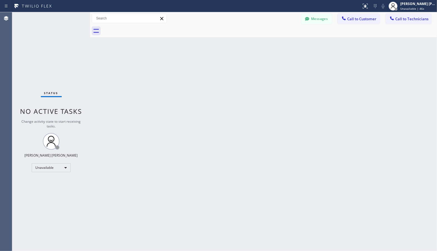
click at [283, 39] on div "Back to Dashboard Change Sender ID Customers Technicians Select a contact Outbo…" at bounding box center [263, 131] width 347 height 239
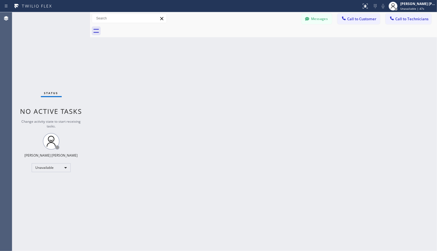
click at [283, 39] on div "Back to Dashboard Change Sender ID Customers Technicians Select a contact Outbo…" at bounding box center [263, 131] width 347 height 239
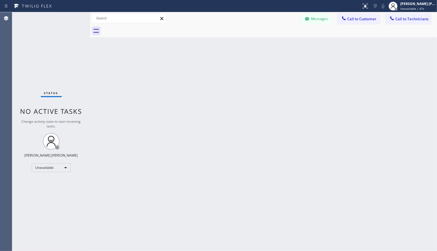
click at [283, 39] on div "Back to Dashboard Change Sender ID Customers Technicians Select a contact Outbo…" at bounding box center [263, 131] width 347 height 239
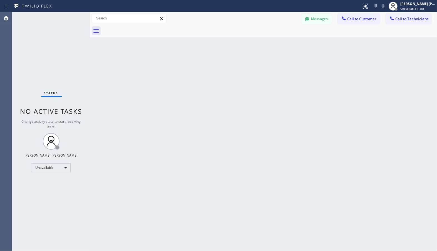
click at [283, 39] on div "Back to Dashboard Change Sender ID Customers Technicians Select a contact Outbo…" at bounding box center [263, 131] width 347 height 239
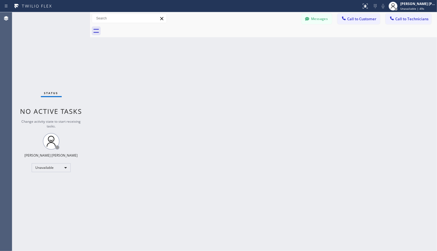
click at [283, 39] on div "Back to Dashboard Change Sender ID Customers Technicians Select a contact Outbo…" at bounding box center [263, 131] width 347 height 239
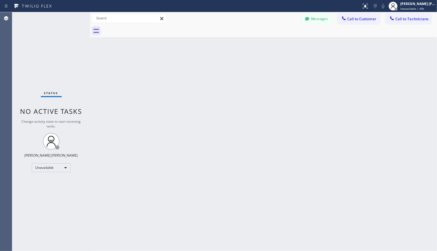
click at [283, 39] on div "Back to Dashboard Change Sender ID Customers Technicians Select a contact Outbo…" at bounding box center [263, 131] width 347 height 239
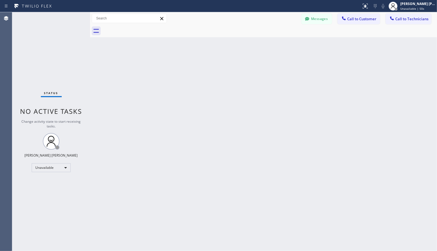
click at [283, 39] on div "Back to Dashboard Change Sender ID Customers Technicians Select a contact Outbo…" at bounding box center [263, 131] width 347 height 239
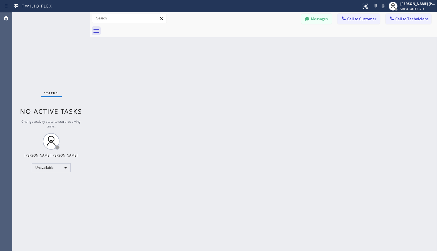
click at [283, 39] on div "Back to Dashboard Change Sender ID Customers Technicians Select a contact Outbo…" at bounding box center [263, 131] width 347 height 239
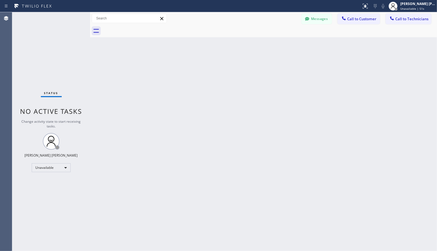
click at [283, 39] on div "Back to Dashboard Change Sender ID Customers Technicians Select a contact Outbo…" at bounding box center [263, 131] width 347 height 239
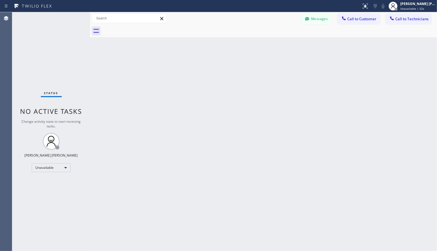
click at [283, 39] on div "Back to Dashboard Change Sender ID Customers Technicians Select a contact Outbo…" at bounding box center [263, 131] width 347 height 239
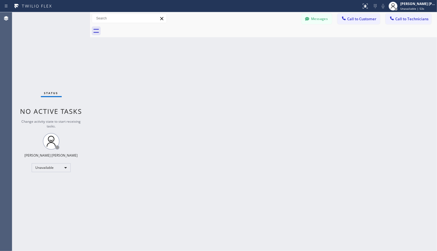
click at [283, 39] on div "Back to Dashboard Change Sender ID Customers Technicians Select a contact Outbo…" at bounding box center [263, 131] width 347 height 239
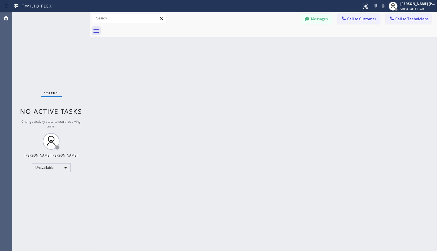
click at [283, 39] on div "Back to Dashboard Change Sender ID Customers Technicians Select a contact Outbo…" at bounding box center [263, 131] width 347 height 239
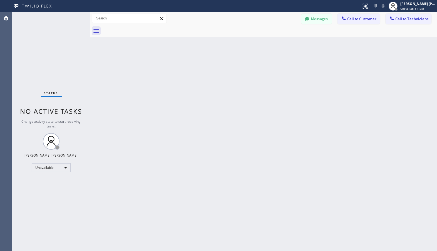
click at [283, 39] on div "Back to Dashboard Change Sender ID Customers Technicians Select a contact Outbo…" at bounding box center [263, 131] width 347 height 239
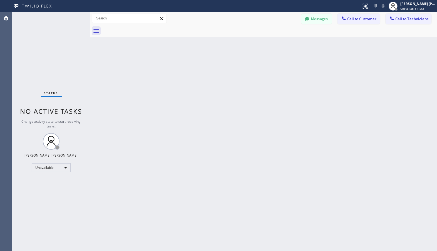
click at [283, 39] on div "Back to Dashboard Change Sender ID Customers Technicians Select a contact Outbo…" at bounding box center [263, 131] width 347 height 239
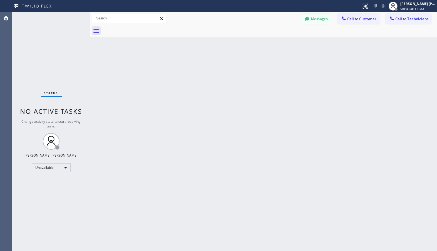
click at [283, 39] on div "Back to Dashboard Change Sender ID Customers Technicians Select a contact Outbo…" at bounding box center [263, 131] width 347 height 239
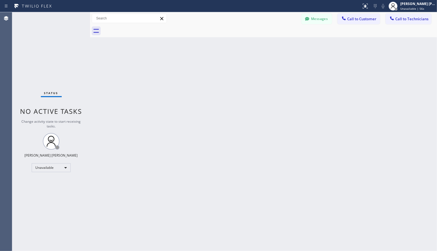
click at [283, 39] on div "Back to Dashboard Change Sender ID Customers Technicians Select a contact Outbo…" at bounding box center [263, 131] width 347 height 239
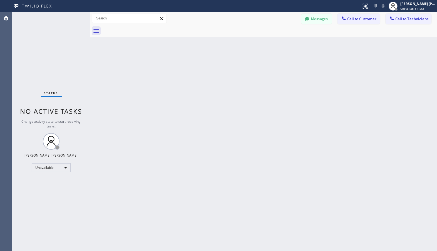
click at [283, 39] on div "Back to Dashboard Change Sender ID Customers Technicians Select a contact Outbo…" at bounding box center [263, 131] width 347 height 239
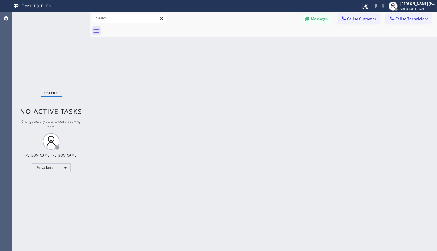
click at [283, 39] on div "Back to Dashboard Change Sender ID Customers Technicians Select a contact Outbo…" at bounding box center [263, 131] width 347 height 239
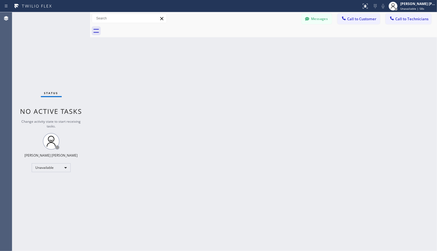
click at [283, 39] on div "Back to Dashboard Change Sender ID Customers Technicians Select a contact Outbo…" at bounding box center [263, 131] width 347 height 239
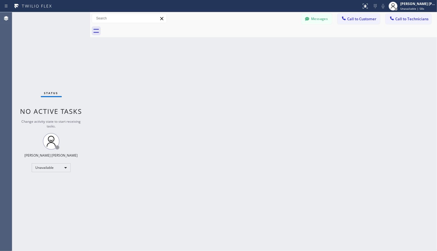
click at [283, 39] on div "Back to Dashboard Change Sender ID Customers Technicians Select a contact Outbo…" at bounding box center [263, 131] width 347 height 239
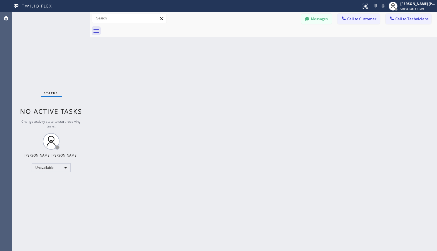
click at [283, 39] on div "Back to Dashboard Change Sender ID Customers Technicians Select a contact Outbo…" at bounding box center [263, 131] width 347 height 239
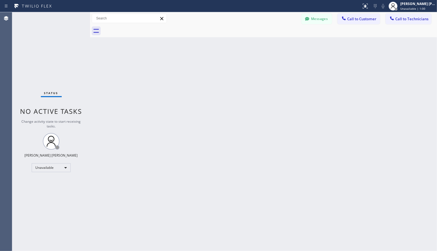
click at [283, 39] on div "Back to Dashboard Change Sender ID Customers Technicians Select a contact Outbo…" at bounding box center [263, 131] width 347 height 239
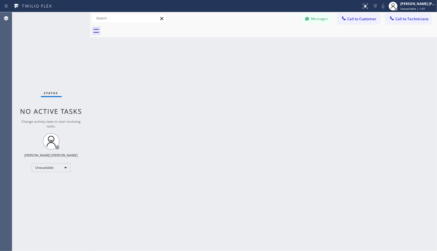
click at [283, 39] on div "Back to Dashboard Change Sender ID Customers Technicians Select a contact Outbo…" at bounding box center [263, 131] width 347 height 239
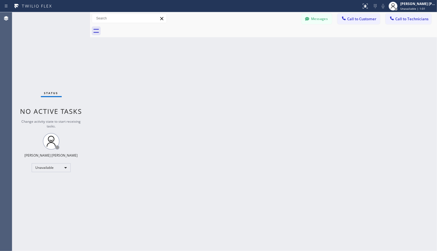
click at [283, 39] on div "Back to Dashboard Change Sender ID Customers Technicians Select a contact Outbo…" at bounding box center [263, 131] width 347 height 239
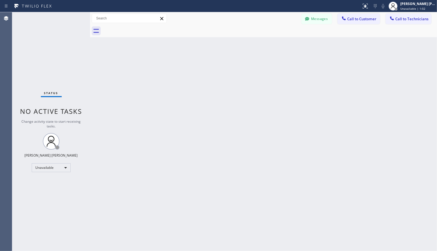
click at [283, 39] on div "Back to Dashboard Change Sender ID Customers Technicians Select a contact Outbo…" at bounding box center [263, 131] width 347 height 239
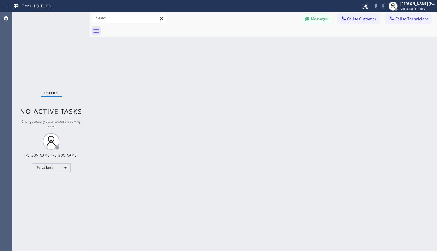
click at [283, 39] on div "Back to Dashboard Change Sender ID Customers Technicians Select a contact Outbo…" at bounding box center [263, 131] width 347 height 239
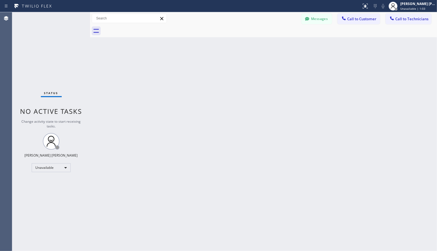
click at [283, 39] on div "Back to Dashboard Change Sender ID Customers Technicians Select a contact Outbo…" at bounding box center [263, 131] width 347 height 239
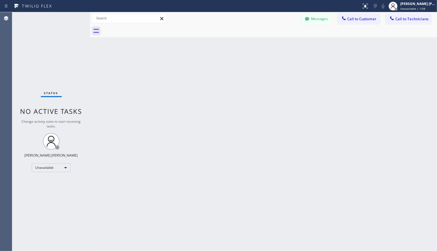
click at [283, 39] on div "Back to Dashboard Change Sender ID Customers Technicians Select a contact Outbo…" at bounding box center [263, 131] width 347 height 239
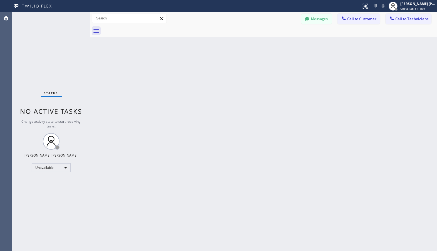
click at [283, 39] on div "Back to Dashboard Change Sender ID Customers Technicians Select a contact Outbo…" at bounding box center [263, 131] width 347 height 239
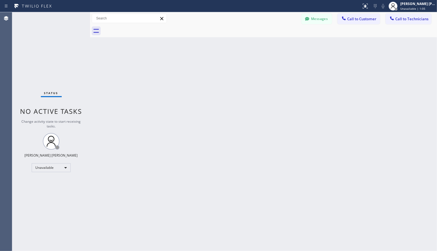
click at [283, 39] on div "Back to Dashboard Change Sender ID Customers Technicians Select a contact Outbo…" at bounding box center [263, 131] width 347 height 239
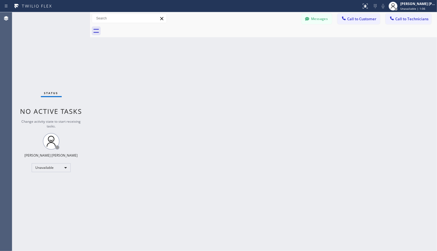
click at [283, 39] on div "Back to Dashboard Change Sender ID Customers Technicians Select a contact Outbo…" at bounding box center [263, 131] width 347 height 239
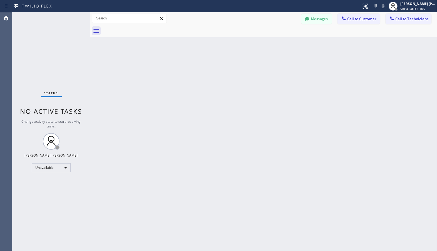
click at [283, 39] on div "Back to Dashboard Change Sender ID Customers Technicians Select a contact Outbo…" at bounding box center [263, 131] width 347 height 239
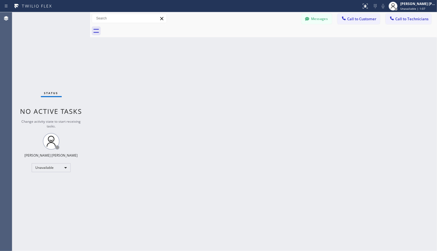
click at [283, 39] on div "Back to Dashboard Change Sender ID Customers Technicians Select a contact Outbo…" at bounding box center [263, 131] width 347 height 239
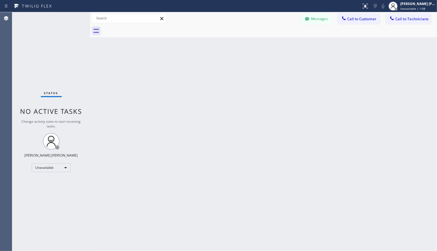
click at [283, 39] on div "Back to Dashboard Change Sender ID Customers Technicians Select a contact Outbo…" at bounding box center [263, 131] width 347 height 239
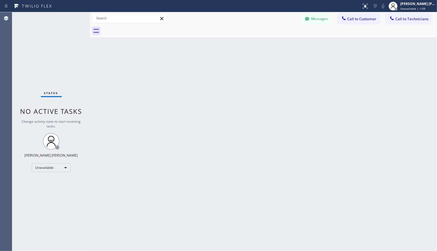
click at [283, 39] on div "Back to Dashboard Change Sender ID Customers Technicians Select a contact Outbo…" at bounding box center [263, 131] width 347 height 239
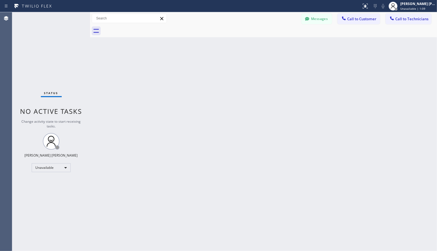
click at [283, 39] on div "Back to Dashboard Change Sender ID Customers Technicians Select a contact Outbo…" at bounding box center [263, 131] width 347 height 239
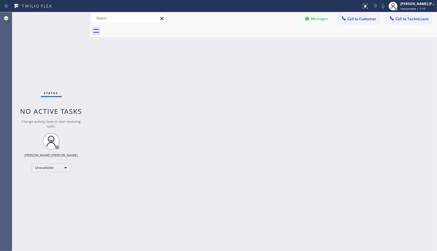
click at [283, 39] on div "Back to Dashboard Change Sender ID Customers Technicians Select a contact Outbo…" at bounding box center [263, 131] width 347 height 239
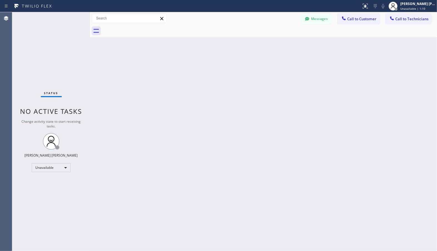
click at [283, 39] on div "Back to Dashboard Change Sender ID Customers Technicians Select a contact Outbo…" at bounding box center [263, 131] width 347 height 239
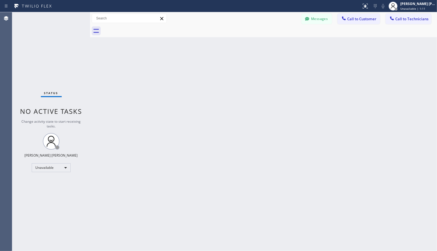
click at [283, 39] on div "Back to Dashboard Change Sender ID Customers Technicians Select a contact Outbo…" at bounding box center [263, 131] width 347 height 239
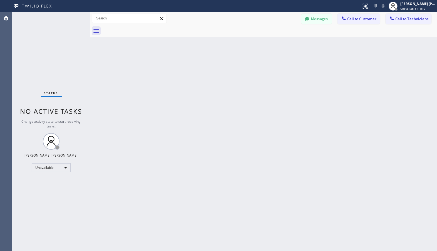
click at [283, 39] on div "Back to Dashboard Change Sender ID Customers Technicians Select a contact Outbo…" at bounding box center [263, 131] width 347 height 239
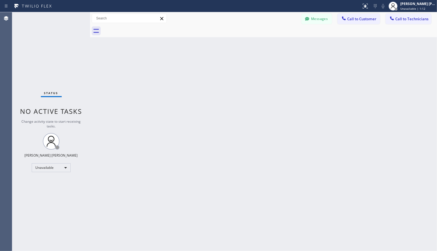
click at [283, 39] on div "Back to Dashboard Change Sender ID Customers Technicians Select a contact Outbo…" at bounding box center [263, 131] width 347 height 239
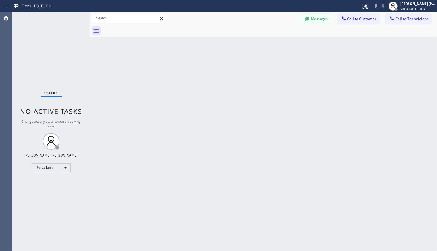
click at [283, 39] on div "Back to Dashboard Change Sender ID Customers Technicians Select a contact Outbo…" at bounding box center [263, 131] width 347 height 239
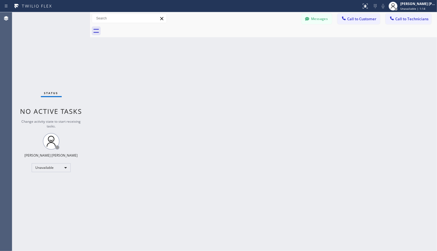
click at [283, 39] on div "Back to Dashboard Change Sender ID Customers Technicians Select a contact Outbo…" at bounding box center [263, 131] width 347 height 239
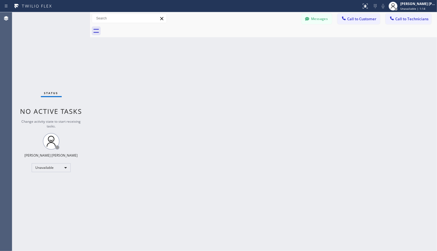
click at [283, 39] on div "Back to Dashboard Change Sender ID Customers Technicians Select a contact Outbo…" at bounding box center [263, 131] width 347 height 239
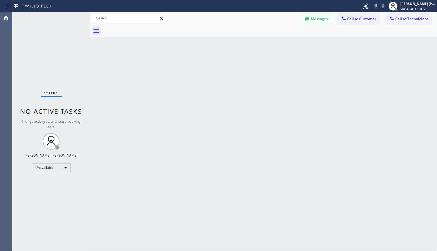
click at [283, 39] on div "Back to Dashboard Change Sender ID Customers Technicians Select a contact Outbo…" at bounding box center [263, 131] width 347 height 239
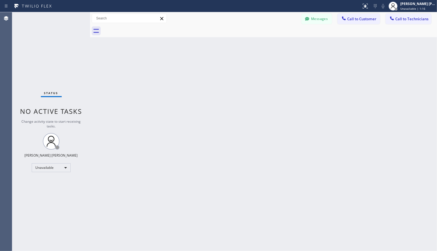
click at [283, 39] on div "Back to Dashboard Change Sender ID Customers Technicians Select a contact Outbo…" at bounding box center [263, 131] width 347 height 239
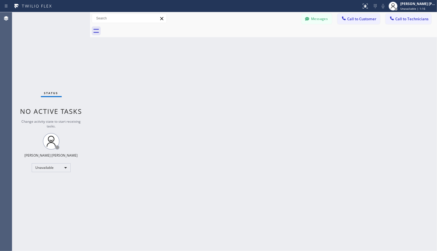
click at [283, 39] on div "Back to Dashboard Change Sender ID Customers Technicians Select a contact Outbo…" at bounding box center [263, 131] width 347 height 239
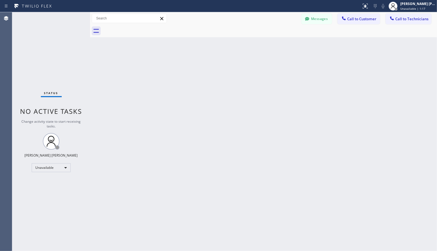
click at [283, 39] on div "Back to Dashboard Change Sender ID Customers Technicians Select a contact Outbo…" at bounding box center [263, 131] width 347 height 239
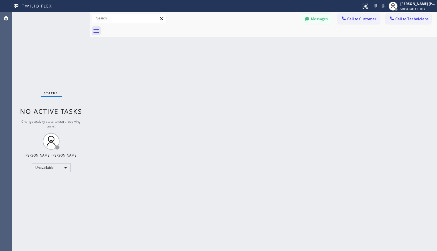
click at [283, 39] on div "Back to Dashboard Change Sender ID Customers Technicians Select a contact Outbo…" at bounding box center [263, 131] width 347 height 239
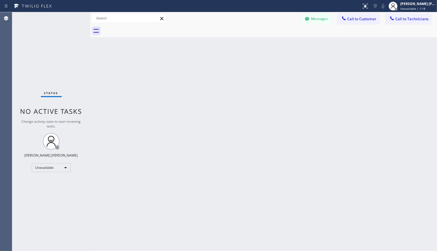
click at [283, 39] on div "Back to Dashboard Change Sender ID Customers Technicians Select a contact Outbo…" at bounding box center [263, 131] width 347 height 239
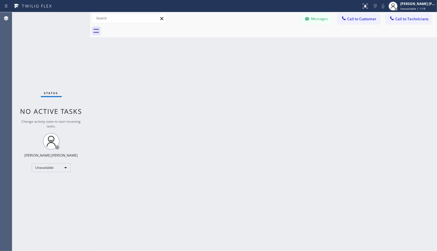
click at [283, 39] on div "Back to Dashboard Change Sender ID Customers Technicians Select a contact Outbo…" at bounding box center [263, 131] width 347 height 239
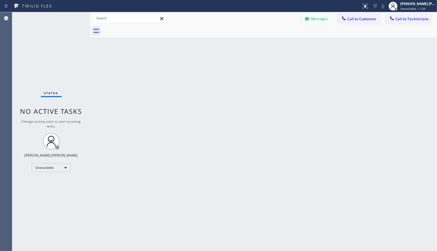
click at [283, 39] on div "Back to Dashboard Change Sender ID Customers Technicians Select a contact Outbo…" at bounding box center [263, 131] width 347 height 239
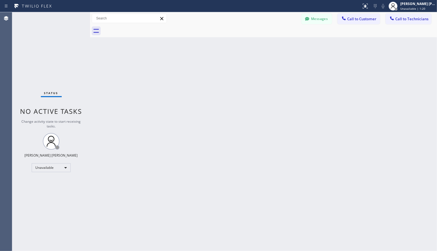
click at [283, 39] on div "Back to Dashboard Change Sender ID Customers Technicians Select a contact Outbo…" at bounding box center [263, 131] width 347 height 239
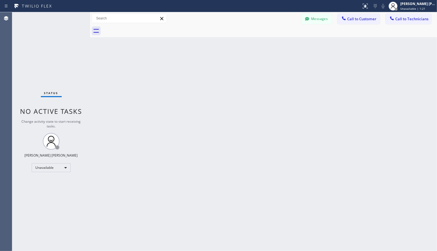
click at [283, 39] on div "Back to Dashboard Change Sender ID Customers Technicians Select a contact Outbo…" at bounding box center [263, 131] width 347 height 239
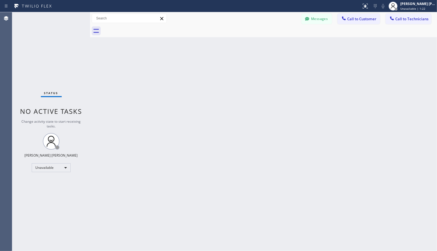
click at [283, 39] on div "Back to Dashboard Change Sender ID Customers Technicians Select a contact Outbo…" at bounding box center [263, 131] width 347 height 239
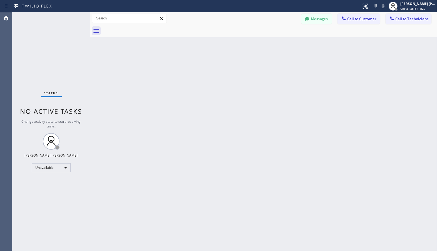
click at [283, 39] on div "Back to Dashboard Change Sender ID Customers Technicians Select a contact Outbo…" at bounding box center [263, 131] width 347 height 239
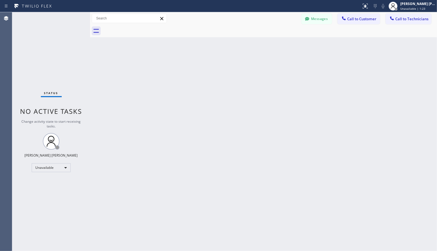
click at [283, 39] on div "Back to Dashboard Change Sender ID Customers Technicians Select a contact Outbo…" at bounding box center [263, 131] width 347 height 239
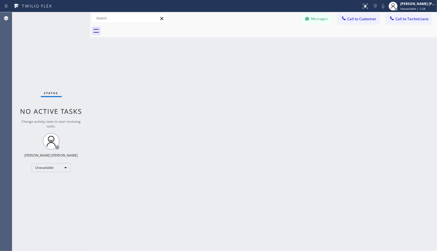
click at [283, 39] on div "Back to Dashboard Change Sender ID Customers Technicians Select a contact Outbo…" at bounding box center [263, 131] width 347 height 239
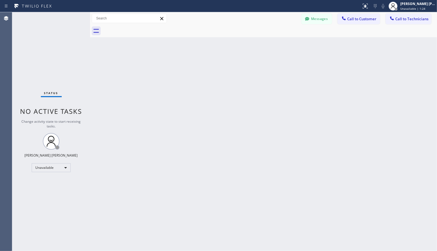
click at [283, 39] on div "Back to Dashboard Change Sender ID Customers Technicians Select a contact Outbo…" at bounding box center [263, 131] width 347 height 239
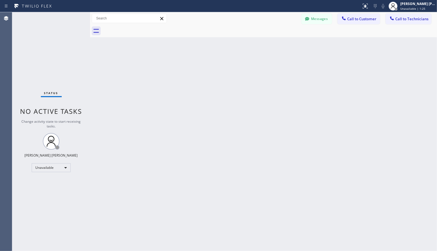
click at [283, 39] on div "Back to Dashboard Change Sender ID Customers Technicians Select a contact Outbo…" at bounding box center [263, 131] width 347 height 239
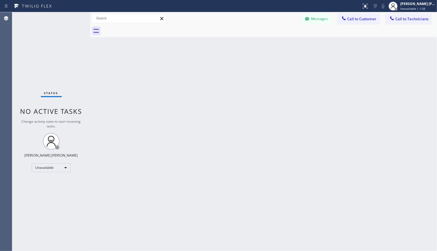
click at [283, 39] on div "Back to Dashboard Change Sender ID Customers Technicians Select a contact Outbo…" at bounding box center [263, 131] width 347 height 239
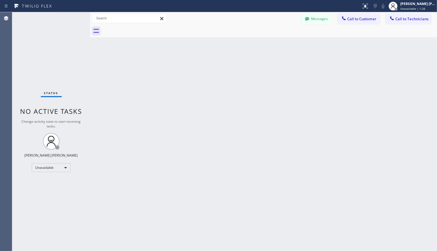
click at [283, 39] on div "Back to Dashboard Change Sender ID Customers Technicians Select a contact Outbo…" at bounding box center [263, 131] width 347 height 239
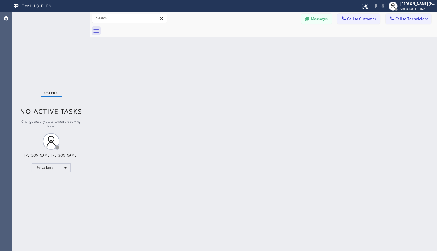
click at [283, 39] on div "Back to Dashboard Change Sender ID Customers Technicians Select a contact Outbo…" at bounding box center [263, 131] width 347 height 239
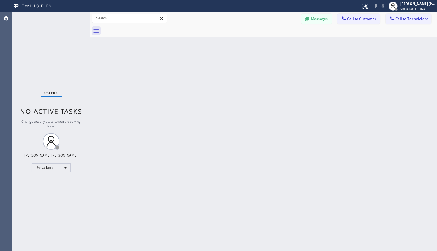
click at [283, 39] on div "Back to Dashboard Change Sender ID Customers Technicians Select a contact Outbo…" at bounding box center [263, 131] width 347 height 239
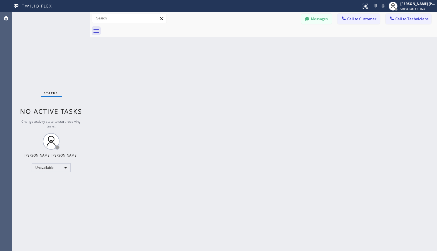
click at [283, 39] on div "Back to Dashboard Change Sender ID Customers Technicians Select a contact Outbo…" at bounding box center [263, 131] width 347 height 239
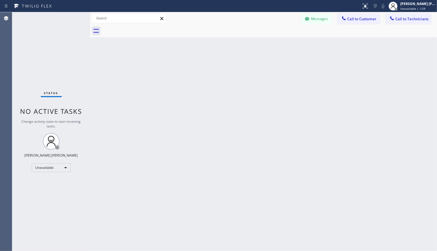
click at [283, 39] on div "Back to Dashboard Change Sender ID Customers Technicians Select a contact Outbo…" at bounding box center [263, 131] width 347 height 239
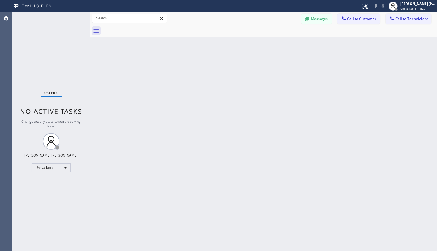
click at [283, 39] on div "Back to Dashboard Change Sender ID Customers Technicians Select a contact Outbo…" at bounding box center [263, 131] width 347 height 239
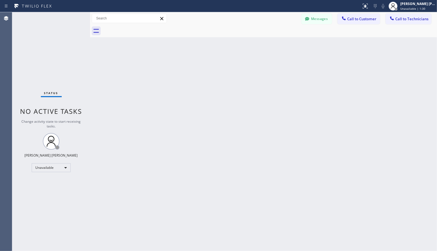
click at [283, 39] on div "Back to Dashboard Change Sender ID Customers Technicians Select a contact Outbo…" at bounding box center [263, 131] width 347 height 239
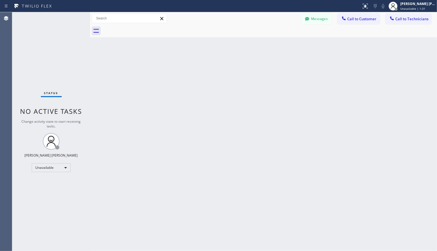
click at [283, 39] on div "Back to Dashboard Change Sender ID Customers Technicians Select a contact Outbo…" at bounding box center [263, 131] width 347 height 239
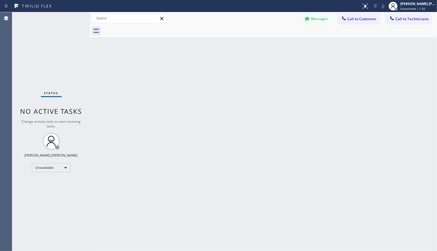
click at [283, 39] on div "Back to Dashboard Change Sender ID Customers Technicians Select a contact Outbo…" at bounding box center [263, 131] width 347 height 239
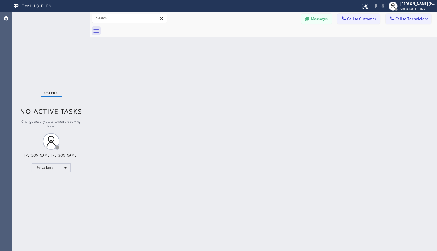
click at [283, 39] on div "Back to Dashboard Change Sender ID Customers Technicians Select a contact Outbo…" at bounding box center [263, 131] width 347 height 239
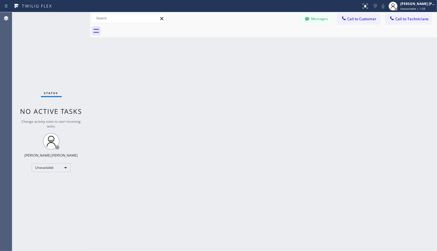
click at [283, 39] on div "Back to Dashboard Change Sender ID Customers Technicians Select a contact Outbo…" at bounding box center [263, 131] width 347 height 239
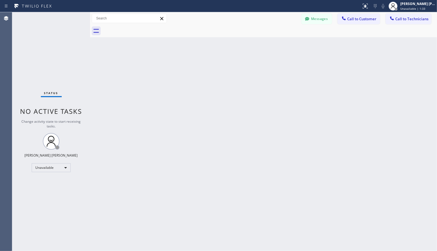
click at [283, 39] on div "Back to Dashboard Change Sender ID Customers Technicians Select a contact Outbo…" at bounding box center [263, 131] width 347 height 239
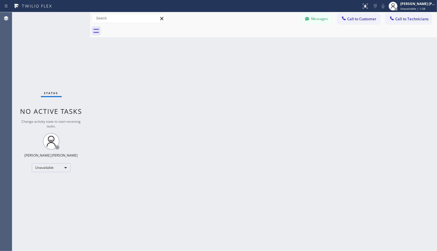
click at [283, 39] on div "Back to Dashboard Change Sender ID Customers Technicians Select a contact Outbo…" at bounding box center [263, 131] width 347 height 239
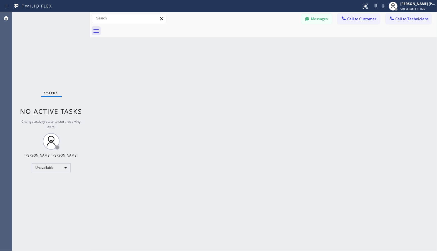
click at [283, 39] on div "Back to Dashboard Change Sender ID Customers Technicians Select a contact Outbo…" at bounding box center [263, 131] width 347 height 239
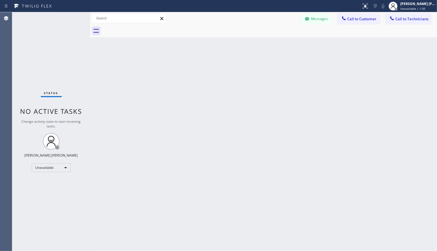
click at [283, 39] on div "Back to Dashboard Change Sender ID Customers Technicians Select a contact Outbo…" at bounding box center [263, 131] width 347 height 239
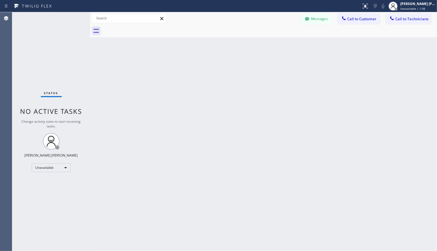
click at [283, 39] on div "Back to Dashboard Change Sender ID Customers Technicians Select a contact Outbo…" at bounding box center [263, 131] width 347 height 239
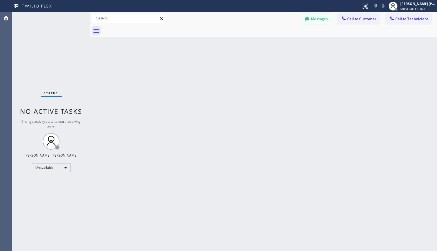
click at [283, 39] on div "Back to Dashboard Change Sender ID Customers Technicians Select a contact Outbo…" at bounding box center [263, 131] width 347 height 239
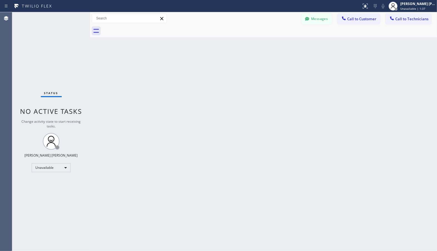
click at [283, 39] on div "Back to Dashboard Change Sender ID Customers Technicians Select a contact Outbo…" at bounding box center [263, 131] width 347 height 239
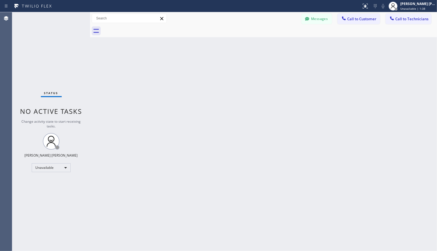
click at [283, 39] on div "Back to Dashboard Change Sender ID Customers Technicians Select a contact Outbo…" at bounding box center [263, 131] width 347 height 239
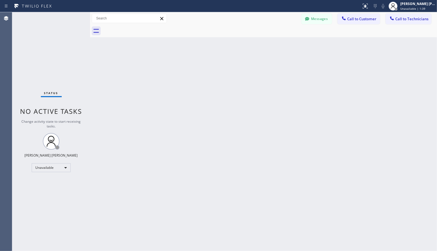
click at [283, 39] on div "Back to Dashboard Change Sender ID Customers Technicians Select a contact Outbo…" at bounding box center [263, 131] width 347 height 239
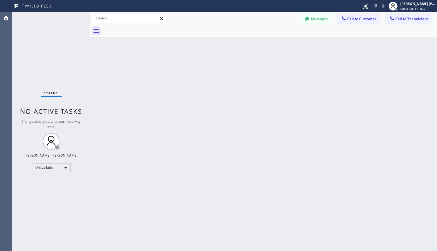
click at [283, 39] on div "Back to Dashboard Change Sender ID Customers Technicians Select a contact Outbo…" at bounding box center [263, 131] width 347 height 239
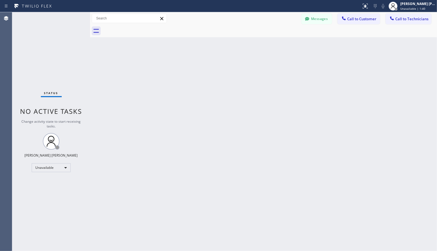
click at [283, 39] on div "Back to Dashboard Change Sender ID Customers Technicians Select a contact Outbo…" at bounding box center [263, 131] width 347 height 239
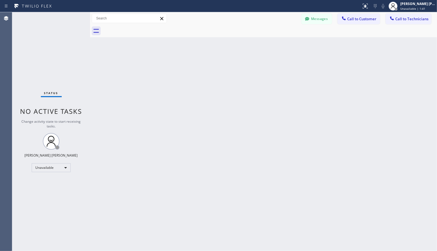
click at [283, 39] on div "Back to Dashboard Change Sender ID Customers Technicians Select a contact Outbo…" at bounding box center [263, 131] width 347 height 239
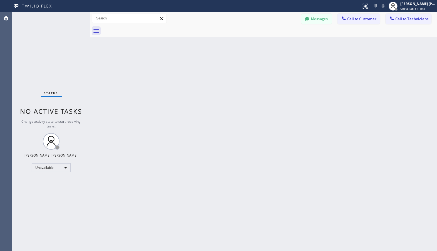
click at [283, 39] on div "Back to Dashboard Change Sender ID Customers Technicians Select a contact Outbo…" at bounding box center [263, 131] width 347 height 239
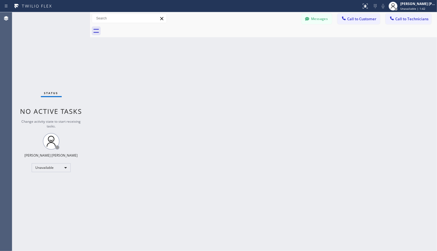
click at [283, 39] on div "Back to Dashboard Change Sender ID Customers Technicians Select a contact Outbo…" at bounding box center [263, 131] width 347 height 239
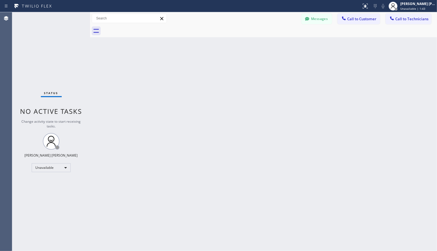
click at [283, 39] on div "Back to Dashboard Change Sender ID Customers Technicians Select a contact Outbo…" at bounding box center [263, 131] width 347 height 239
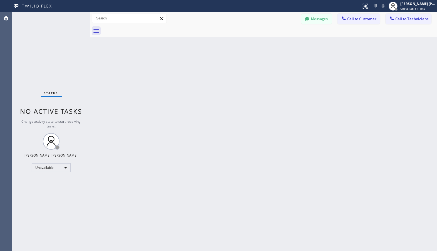
click at [283, 39] on div "Back to Dashboard Change Sender ID Customers Technicians Select a contact Outbo…" at bounding box center [263, 131] width 347 height 239
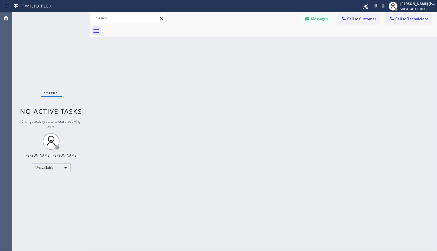
click at [283, 39] on div "Back to Dashboard Change Sender ID Customers Technicians Select a contact Outbo…" at bounding box center [263, 131] width 347 height 239
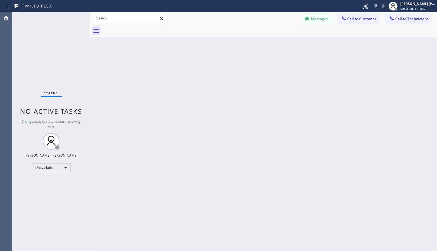
click at [283, 39] on div "Back to Dashboard Change Sender ID Customers Technicians Select a contact Outbo…" at bounding box center [263, 131] width 347 height 239
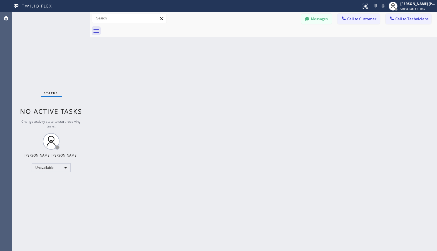
click at [283, 39] on div "Back to Dashboard Change Sender ID Customers Technicians Select a contact Outbo…" at bounding box center [263, 131] width 347 height 239
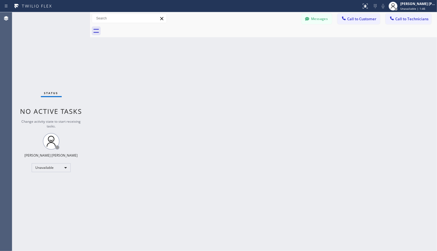
click at [283, 39] on div "Back to Dashboard Change Sender ID Customers Technicians Select a contact Outbo…" at bounding box center [263, 131] width 347 height 239
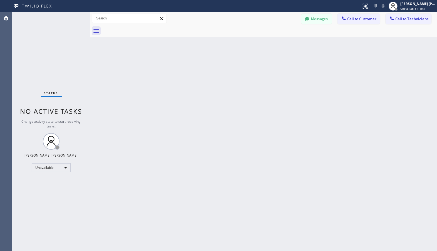
click at [283, 39] on div "Back to Dashboard Change Sender ID Customers Technicians Select a contact Outbo…" at bounding box center [263, 131] width 347 height 239
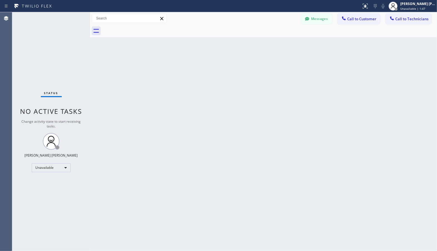
click at [283, 39] on div "Back to Dashboard Change Sender ID Customers Technicians Select a contact Outbo…" at bounding box center [263, 131] width 347 height 239
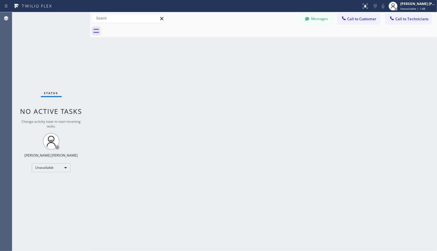
click at [283, 39] on div "Back to Dashboard Change Sender ID Customers Technicians Select a contact Outbo…" at bounding box center [263, 131] width 347 height 239
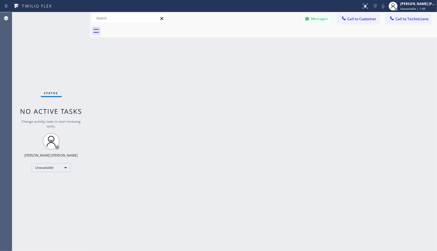
click at [283, 39] on div "Back to Dashboard Change Sender ID Customers Technicians Select a contact Outbo…" at bounding box center [263, 131] width 347 height 239
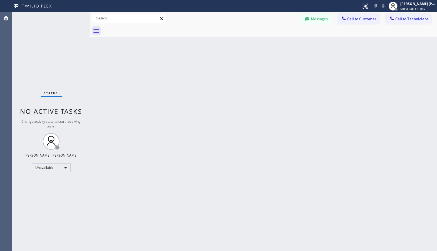
click at [283, 39] on div "Back to Dashboard Change Sender ID Customers Technicians Select a contact Outbo…" at bounding box center [263, 131] width 347 height 239
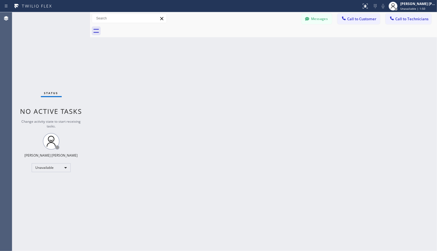
click at [283, 39] on div "Back to Dashboard Change Sender ID Customers Technicians Select a contact Outbo…" at bounding box center [263, 131] width 347 height 239
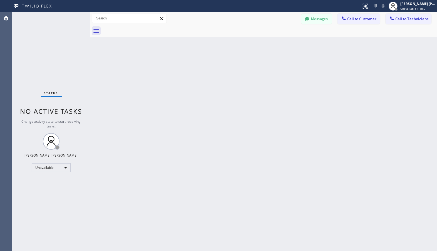
click at [283, 39] on div "Back to Dashboard Change Sender ID Customers Technicians Select a contact Outbo…" at bounding box center [263, 131] width 347 height 239
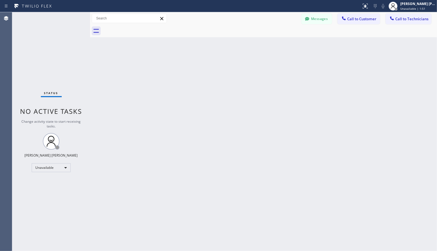
click at [283, 39] on div "Back to Dashboard Change Sender ID Customers Technicians Select a contact Outbo…" at bounding box center [263, 131] width 347 height 239
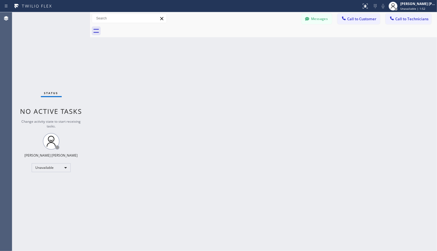
click at [283, 39] on div "Back to Dashboard Change Sender ID Customers Technicians Select a contact Outbo…" at bounding box center [263, 131] width 347 height 239
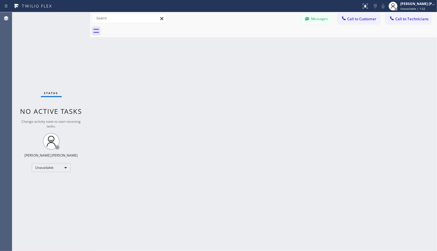
click at [283, 39] on div "Back to Dashboard Change Sender ID Customers Technicians Select a contact Outbo…" at bounding box center [263, 131] width 347 height 239
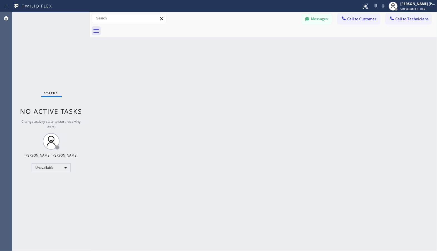
click at [283, 39] on div "Back to Dashboard Change Sender ID Customers Technicians Select a contact Outbo…" at bounding box center [263, 131] width 347 height 239
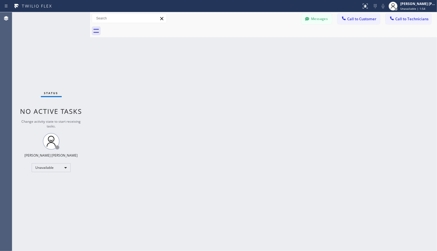
click at [283, 39] on div "Back to Dashboard Change Sender ID Customers Technicians Select a contact Outbo…" at bounding box center [263, 131] width 347 height 239
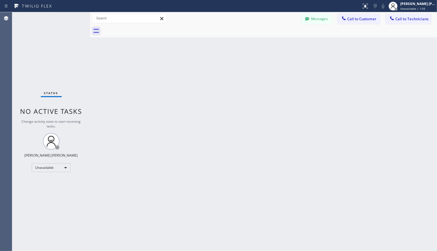
click at [283, 39] on div "Back to Dashboard Change Sender ID Customers Technicians Select a contact Outbo…" at bounding box center [263, 131] width 347 height 239
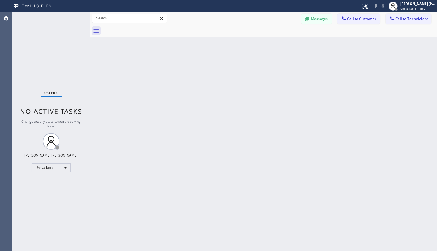
click at [283, 39] on div "Back to Dashboard Change Sender ID Customers Technicians Select a contact Outbo…" at bounding box center [263, 131] width 347 height 239
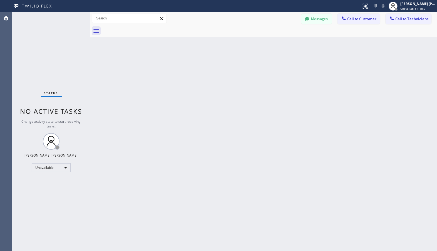
click at [283, 39] on div "Back to Dashboard Change Sender ID Customers Technicians Select a contact Outbo…" at bounding box center [263, 131] width 347 height 239
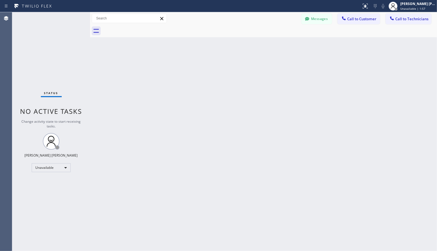
click at [283, 39] on div "Back to Dashboard Change Sender ID Customers Technicians Select a contact Outbo…" at bounding box center [263, 131] width 347 height 239
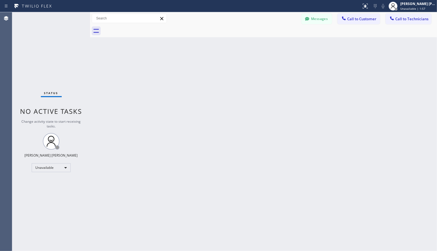
click at [283, 39] on div "Back to Dashboard Change Sender ID Customers Technicians Select a contact Outbo…" at bounding box center [263, 131] width 347 height 239
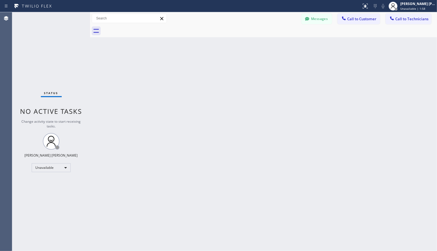
click at [283, 39] on div "Back to Dashboard Change Sender ID Customers Technicians Select a contact Outbo…" at bounding box center [263, 131] width 347 height 239
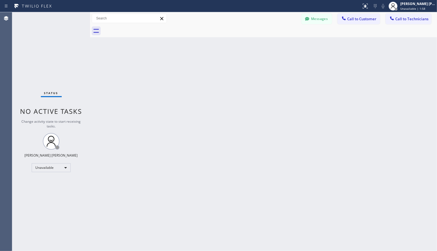
click at [283, 39] on div "Back to Dashboard Change Sender ID Customers Technicians Select a contact Outbo…" at bounding box center [263, 131] width 347 height 239
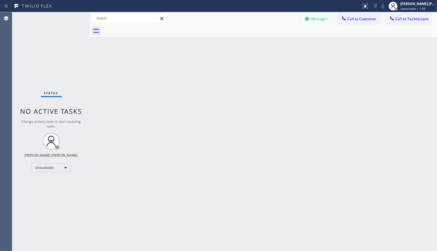
click at [283, 39] on div "Back to Dashboard Change Sender ID Customers Technicians Select a contact Outbo…" at bounding box center [263, 131] width 347 height 239
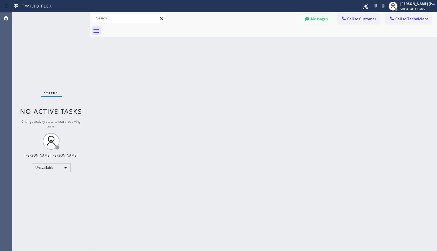
click at [283, 39] on div "Back to Dashboard Change Sender ID Customers Technicians Select a contact Outbo…" at bounding box center [263, 131] width 347 height 239
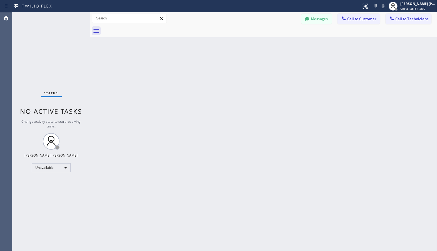
click at [283, 39] on div "Back to Dashboard Change Sender ID Customers Technicians Select a contact Outbo…" at bounding box center [263, 131] width 347 height 239
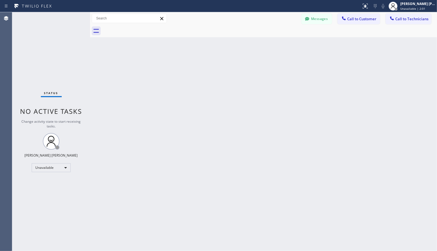
click at [283, 39] on div "Back to Dashboard Change Sender ID Customers Technicians Select a contact Outbo…" at bounding box center [263, 131] width 347 height 239
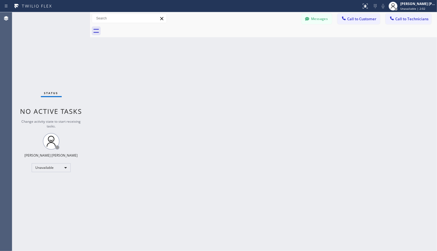
click at [283, 39] on div "Back to Dashboard Change Sender ID Customers Technicians Select a contact Outbo…" at bounding box center [263, 131] width 347 height 239
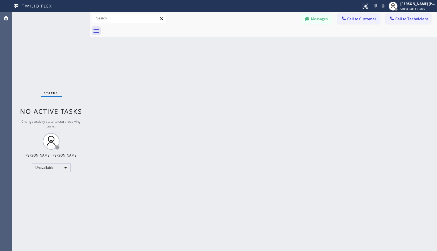
click at [283, 39] on div "Back to Dashboard Change Sender ID Customers Technicians Select a contact Outbo…" at bounding box center [263, 131] width 347 height 239
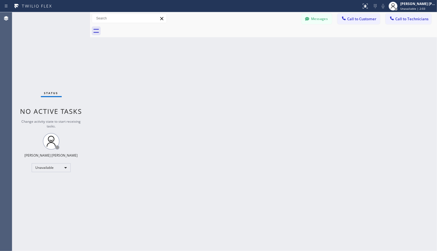
click at [283, 39] on div "Back to Dashboard Change Sender ID Customers Technicians Select a contact Outbo…" at bounding box center [263, 131] width 347 height 239
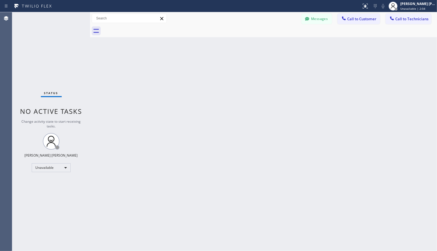
click at [283, 39] on div "Back to Dashboard Change Sender ID Customers Technicians Select a contact Outbo…" at bounding box center [263, 131] width 347 height 239
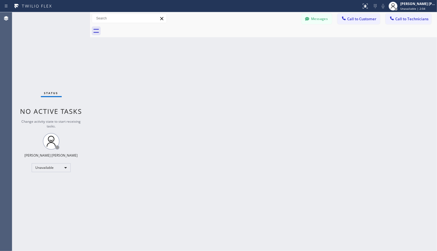
click at [283, 39] on div "Back to Dashboard Change Sender ID Customers Technicians Select a contact Outbo…" at bounding box center [263, 131] width 347 height 239
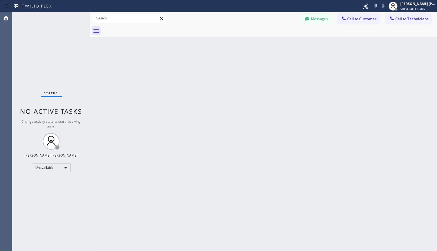
click at [283, 39] on div "Back to Dashboard Change Sender ID Customers Technicians Select a contact Outbo…" at bounding box center [263, 131] width 347 height 239
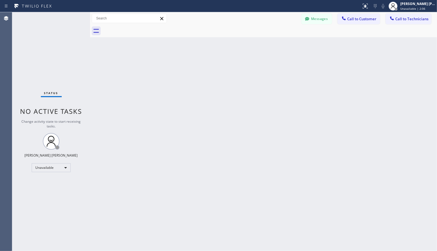
click at [283, 39] on div "Back to Dashboard Change Sender ID Customers Technicians Select a contact Outbo…" at bounding box center [263, 131] width 347 height 239
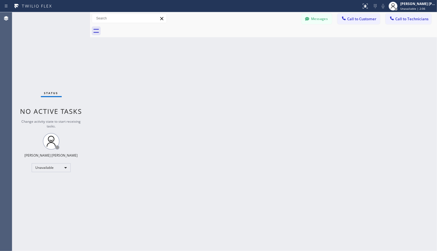
click at [283, 39] on div "Back to Dashboard Change Sender ID Customers Technicians Select a contact Outbo…" at bounding box center [263, 131] width 347 height 239
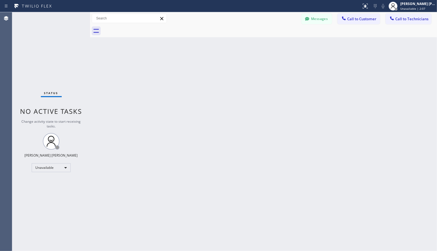
click at [283, 39] on div "Back to Dashboard Change Sender ID Customers Technicians Select a contact Outbo…" at bounding box center [263, 131] width 347 height 239
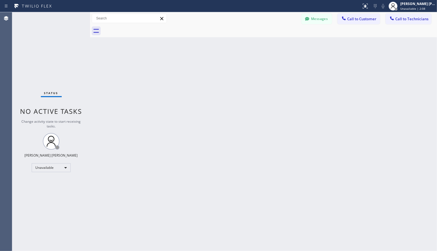
click at [283, 39] on div "Back to Dashboard Change Sender ID Customers Technicians Select a contact Outbo…" at bounding box center [263, 131] width 347 height 239
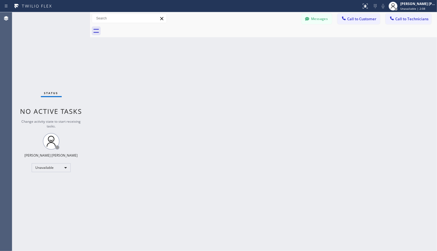
click at [283, 39] on div "Back to Dashboard Change Sender ID Customers Technicians Select a contact Outbo…" at bounding box center [263, 131] width 347 height 239
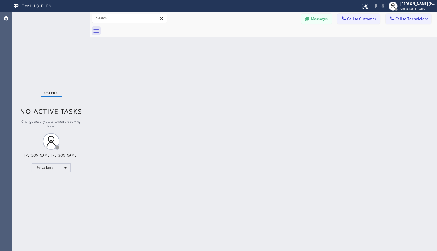
click at [283, 39] on div "Back to Dashboard Change Sender ID Customers Technicians Select a contact Outbo…" at bounding box center [263, 131] width 347 height 239
click
